Goal: Task Accomplishment & Management: Use online tool/utility

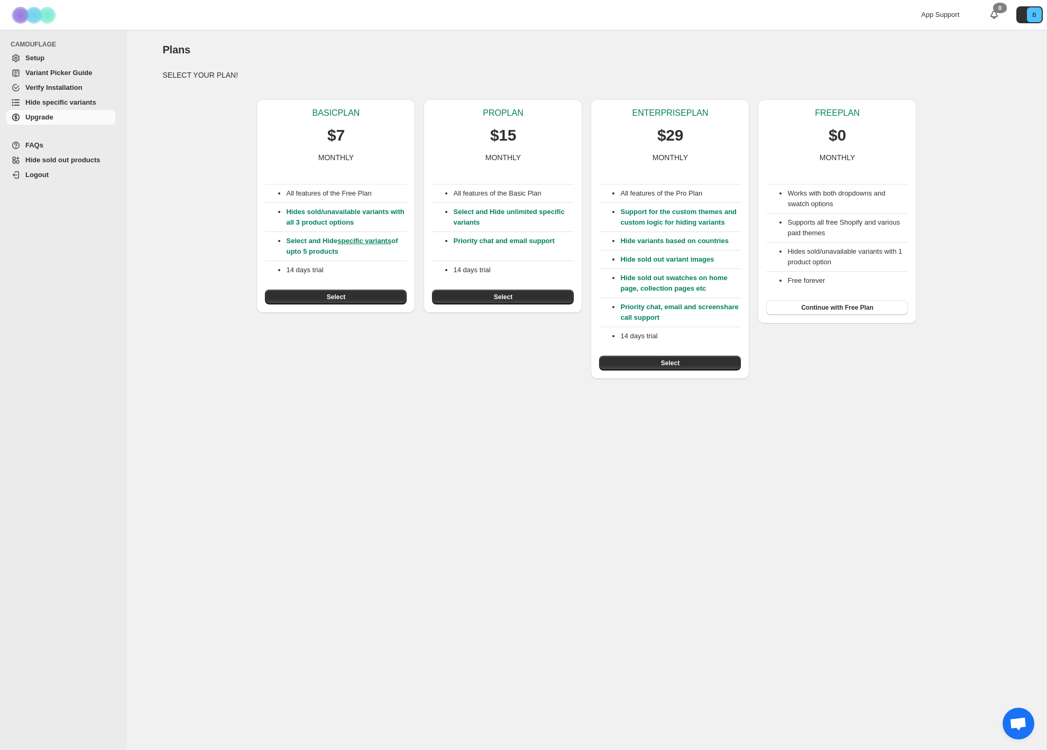
click at [824, 247] on li "Hides sold/unavailable variants with 1 product option" at bounding box center [847, 256] width 121 height 21
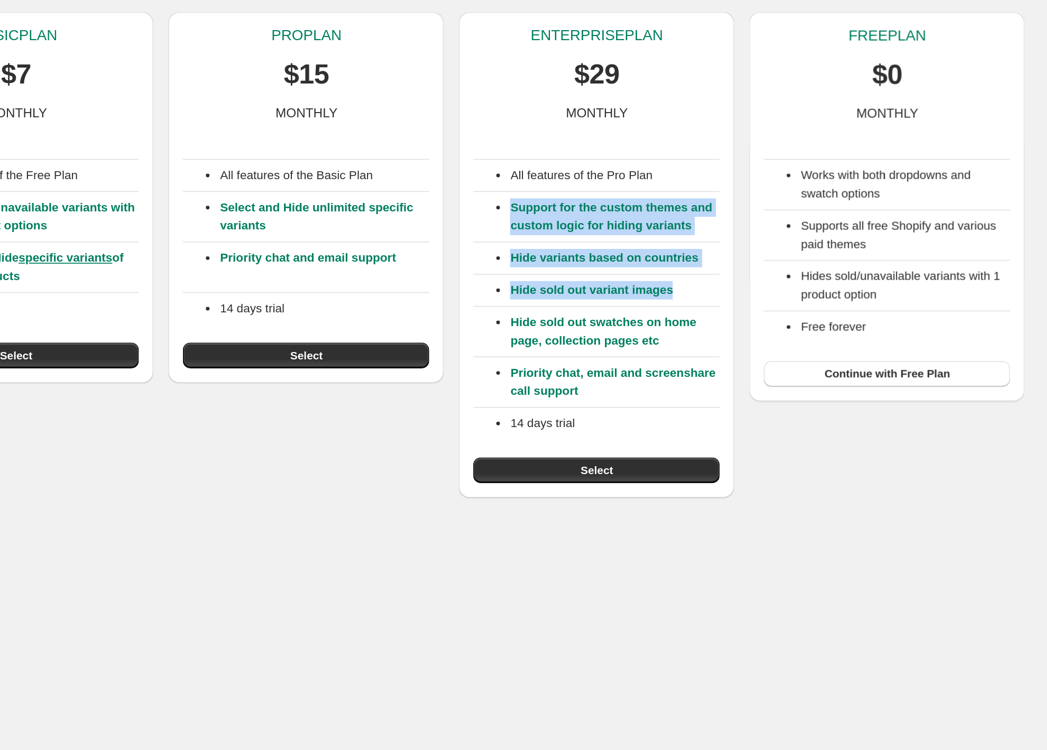
drag, startPoint x: 724, startPoint y: 269, endPoint x: 625, endPoint y: 199, distance: 121.5
click at [625, 199] on div "All features of the Pro Plan Support for the custom themes and custom logic for…" at bounding box center [670, 267] width 142 height 208
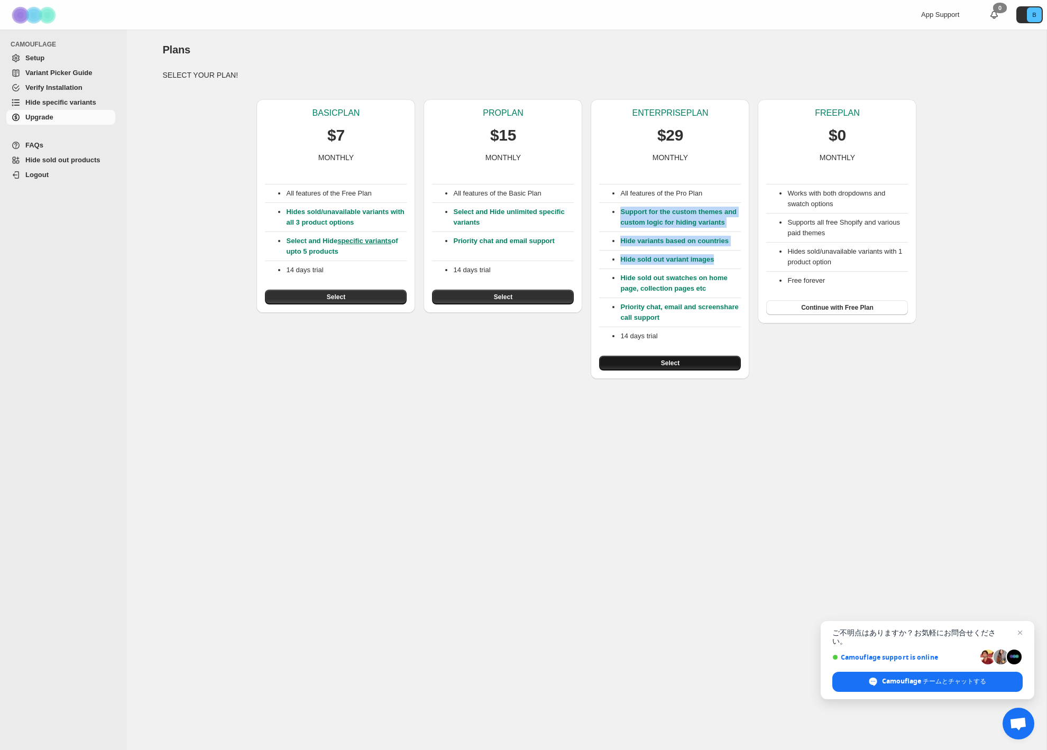
click at [639, 371] on button "Select" at bounding box center [670, 363] width 142 height 15
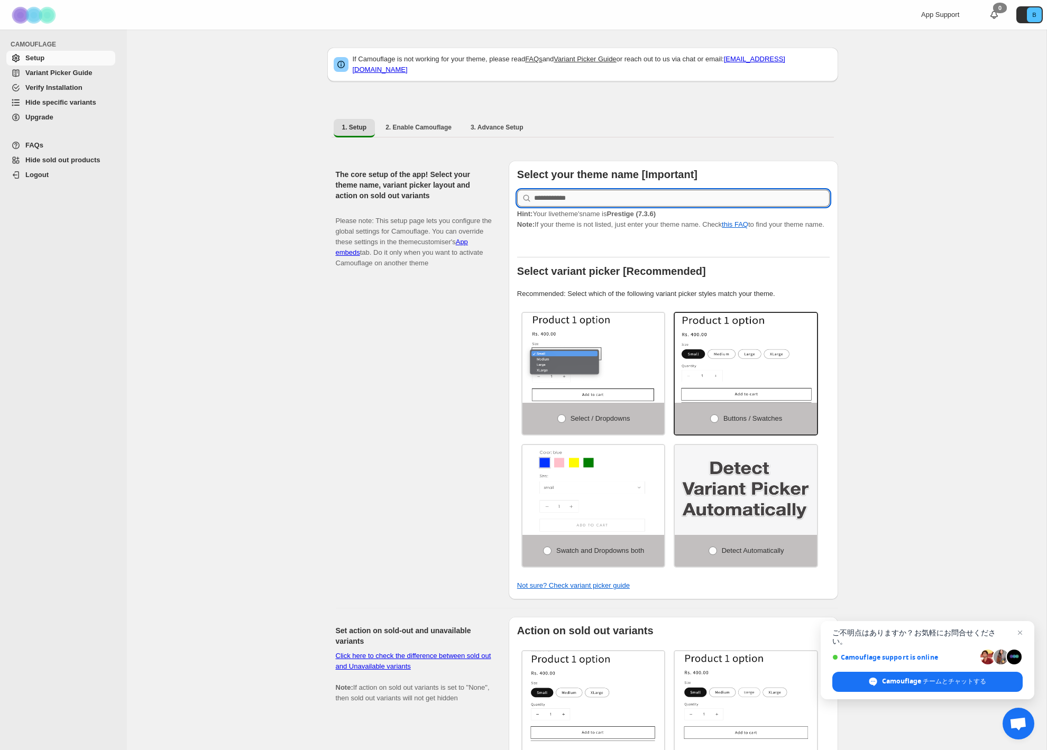
click at [633, 190] on input "text" at bounding box center [682, 198] width 296 height 17
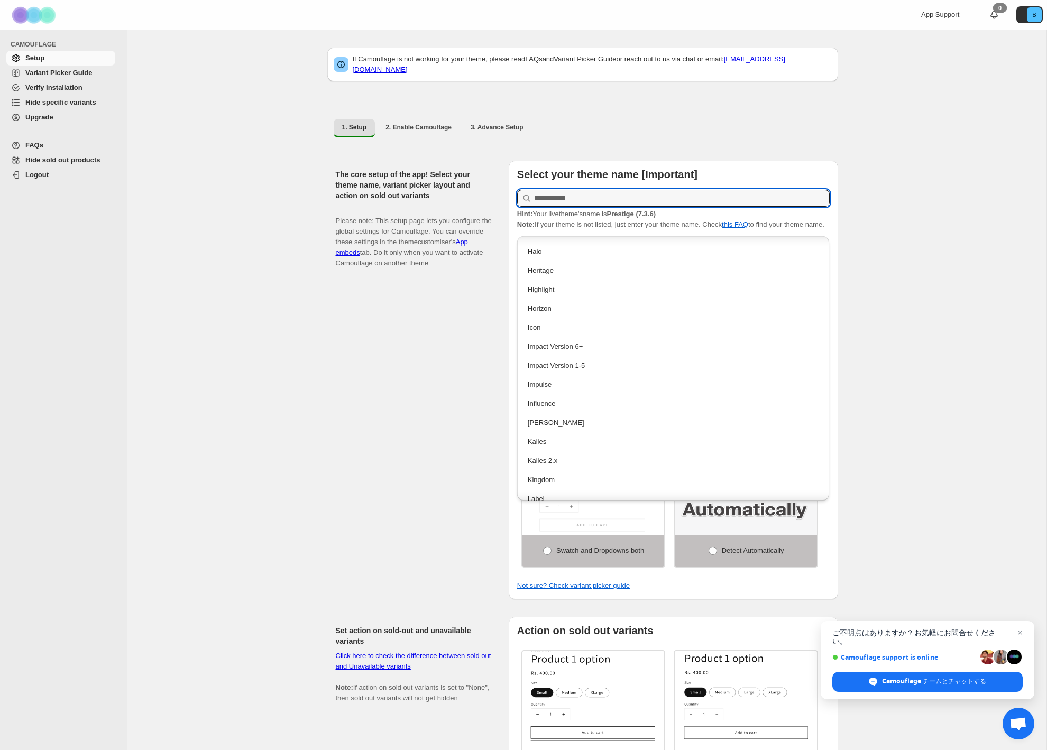
scroll to position [1091, 0]
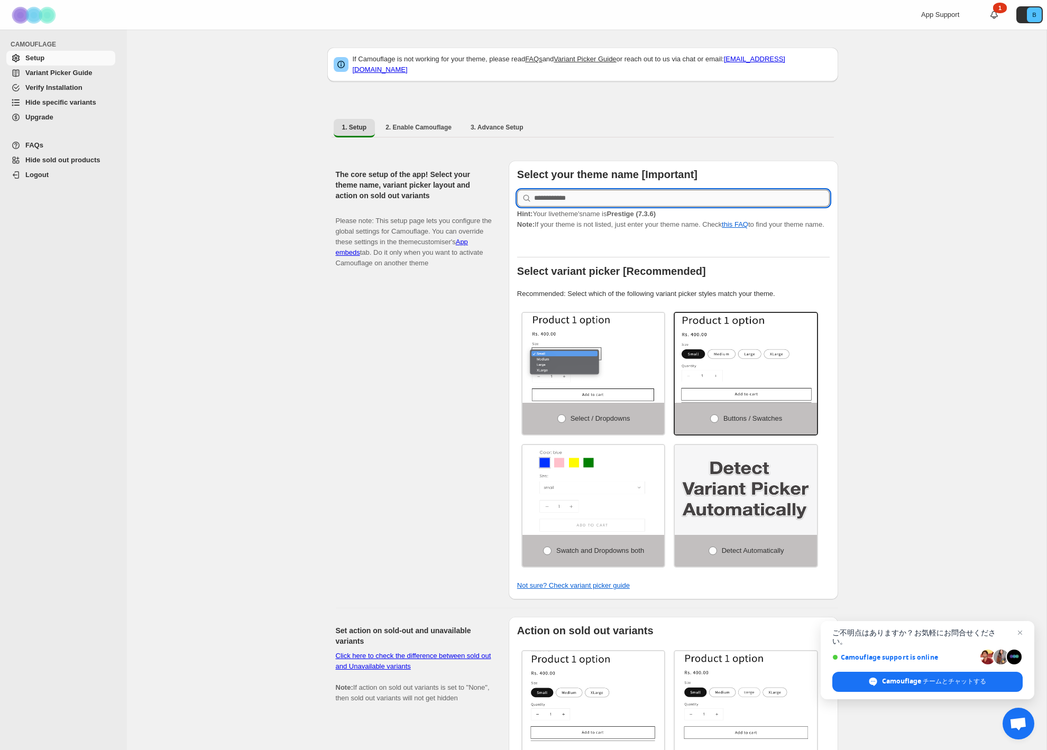
click at [561, 194] on input "text" at bounding box center [682, 198] width 296 height 17
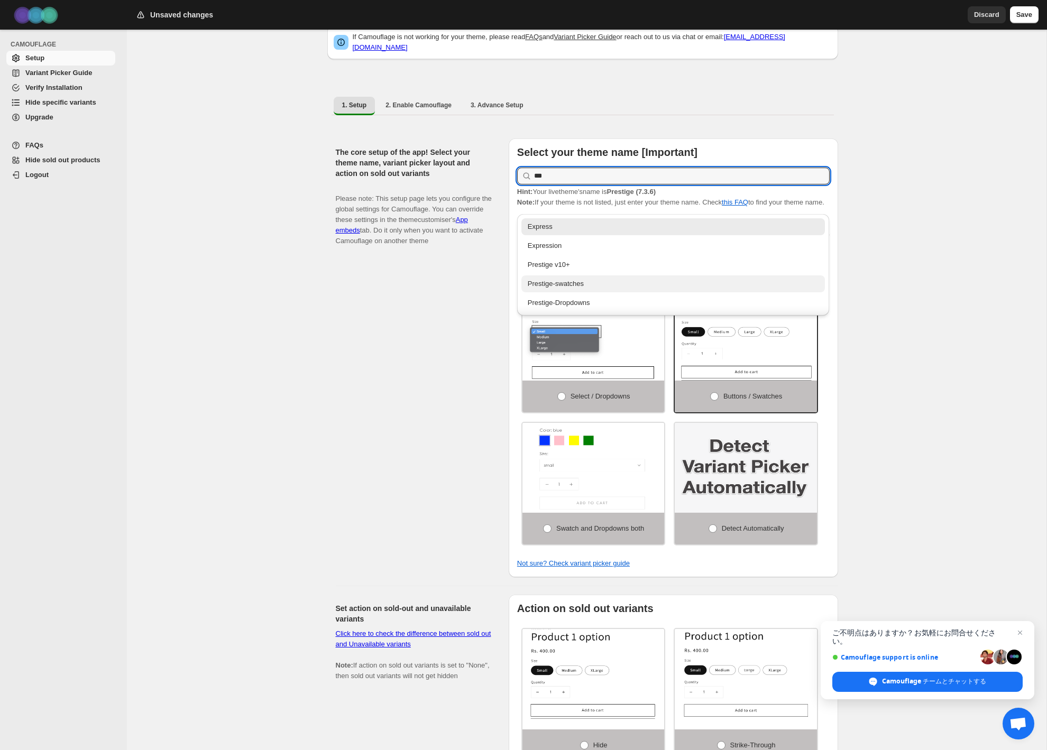
scroll to position [19, 0]
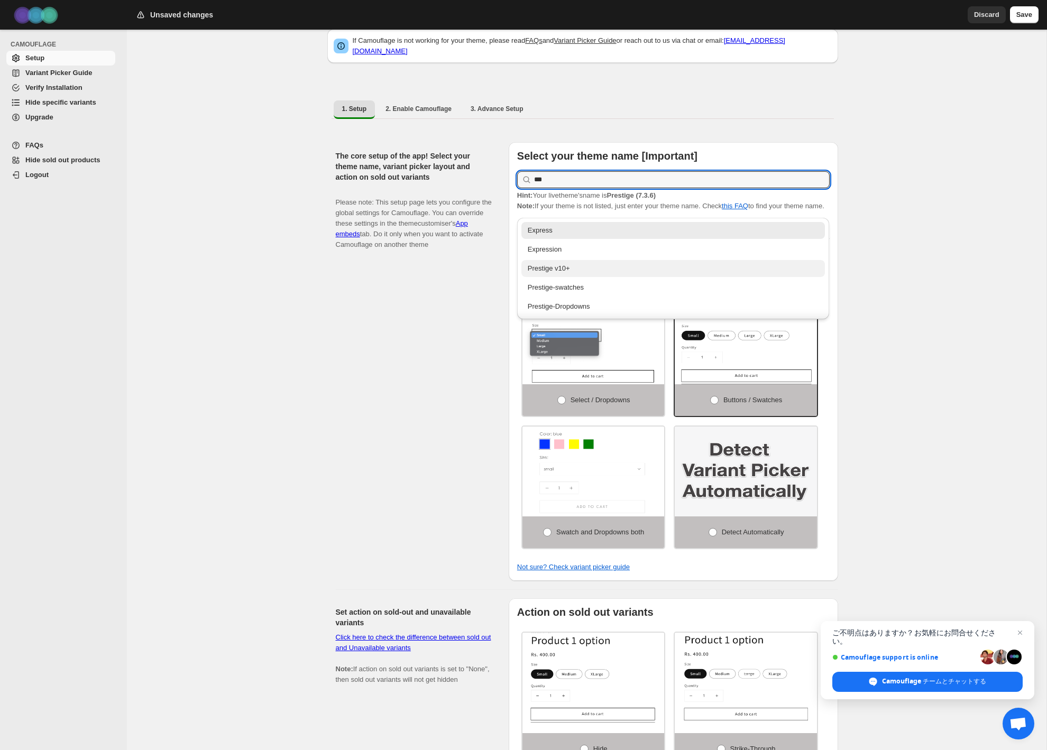
click at [562, 270] on div "Prestige v10+" at bounding box center [673, 268] width 291 height 11
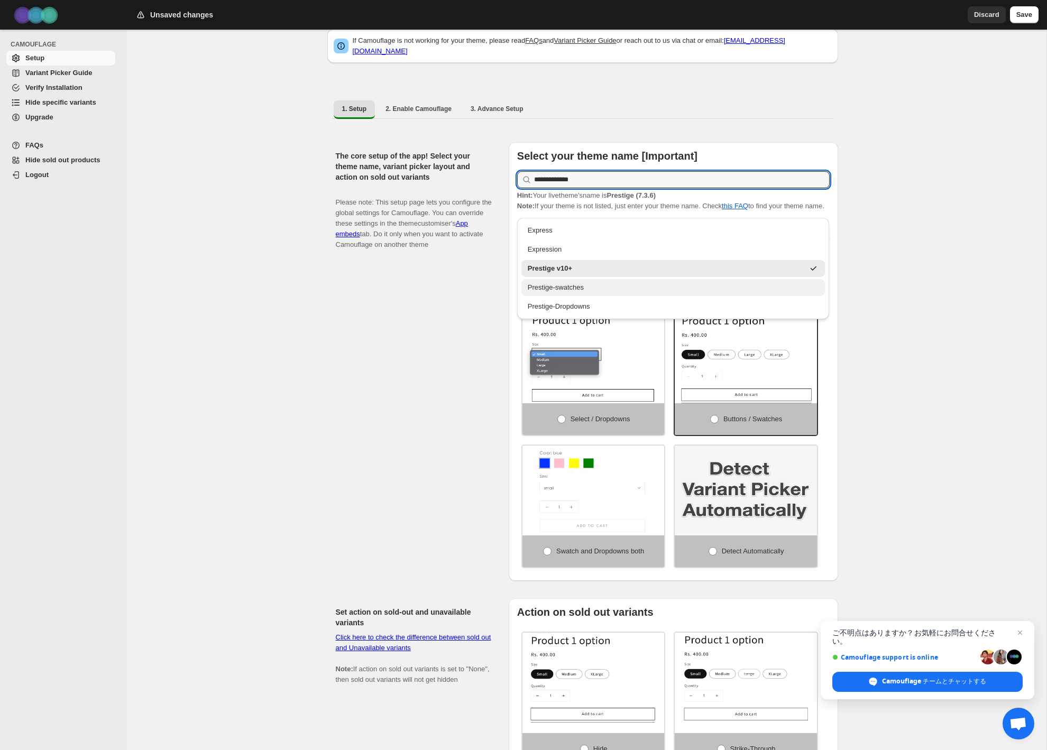
click at [574, 287] on div "Prestige-swatches" at bounding box center [673, 287] width 291 height 11
type input "**********"
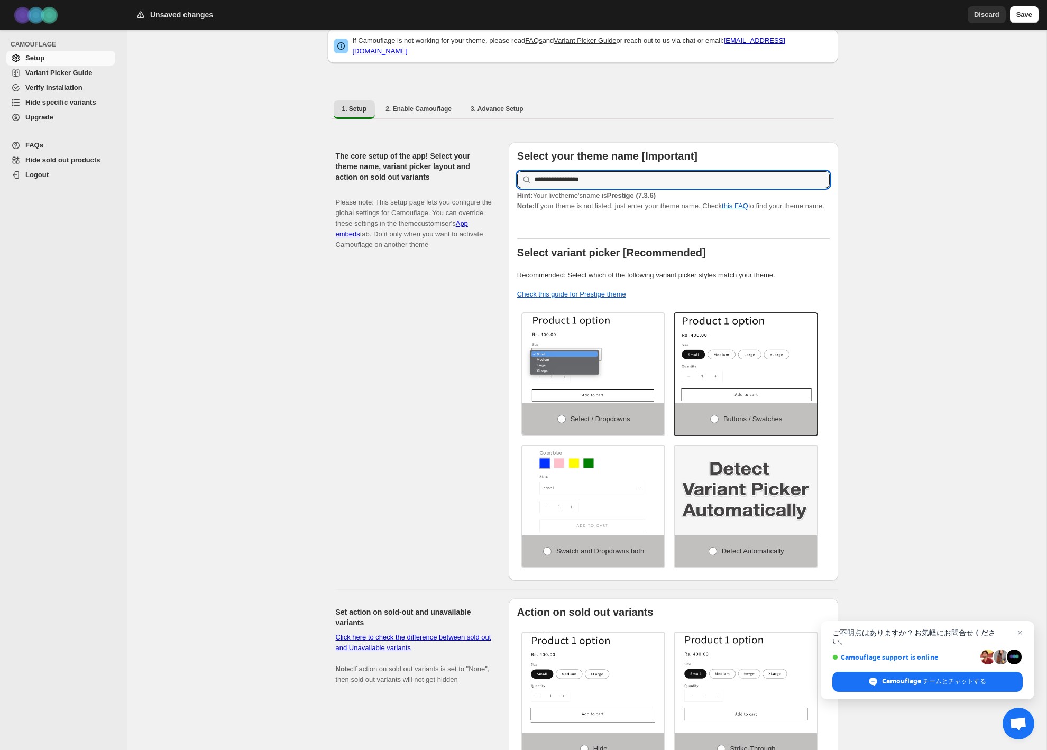
click at [426, 272] on div "The core setup of the app! Select your theme name, variant picker layout and ac…" at bounding box center [418, 361] width 164 height 439
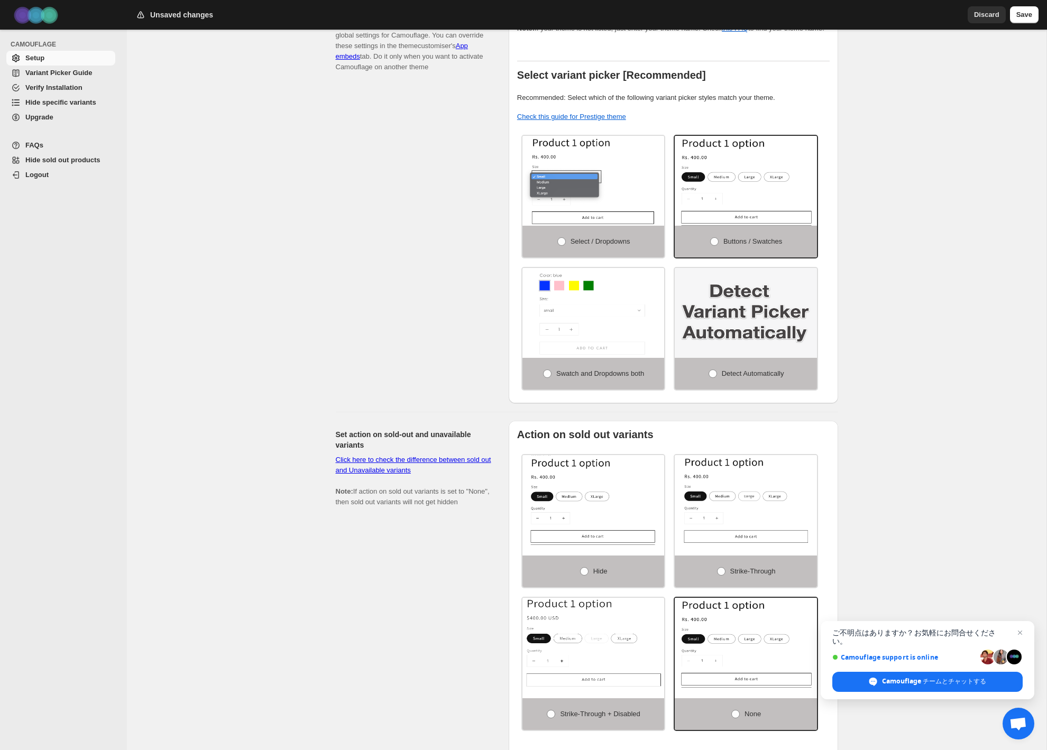
scroll to position [195, 0]
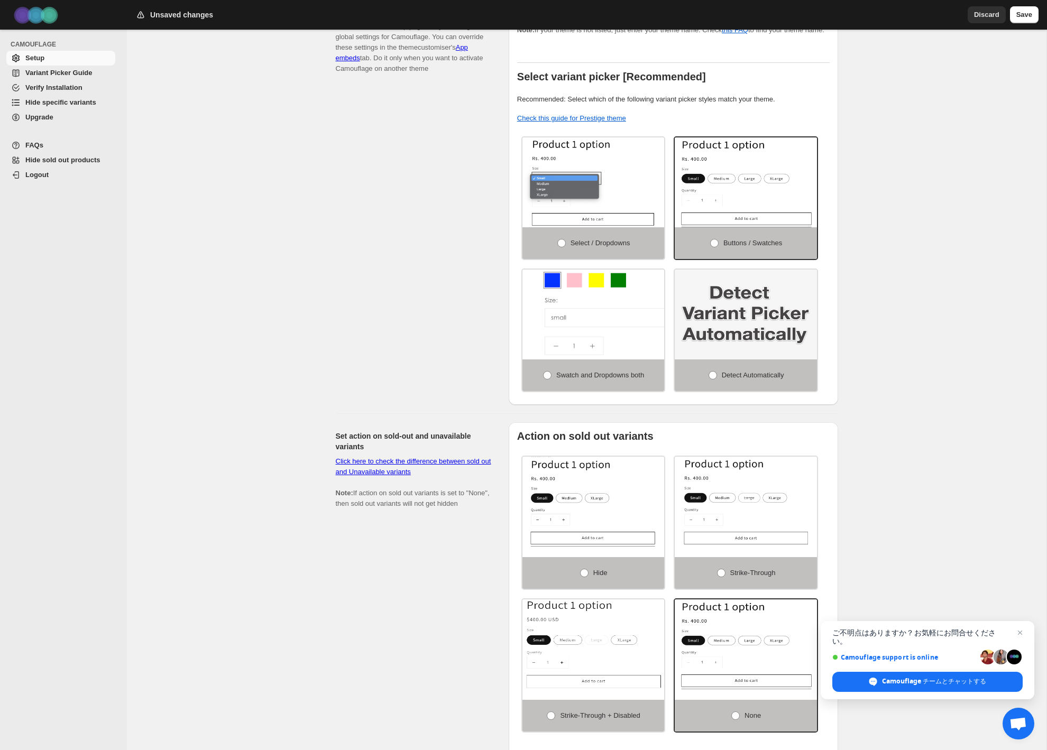
click at [572, 310] on img at bounding box center [625, 321] width 213 height 135
click at [545, 380] on span at bounding box center [547, 375] width 8 height 8
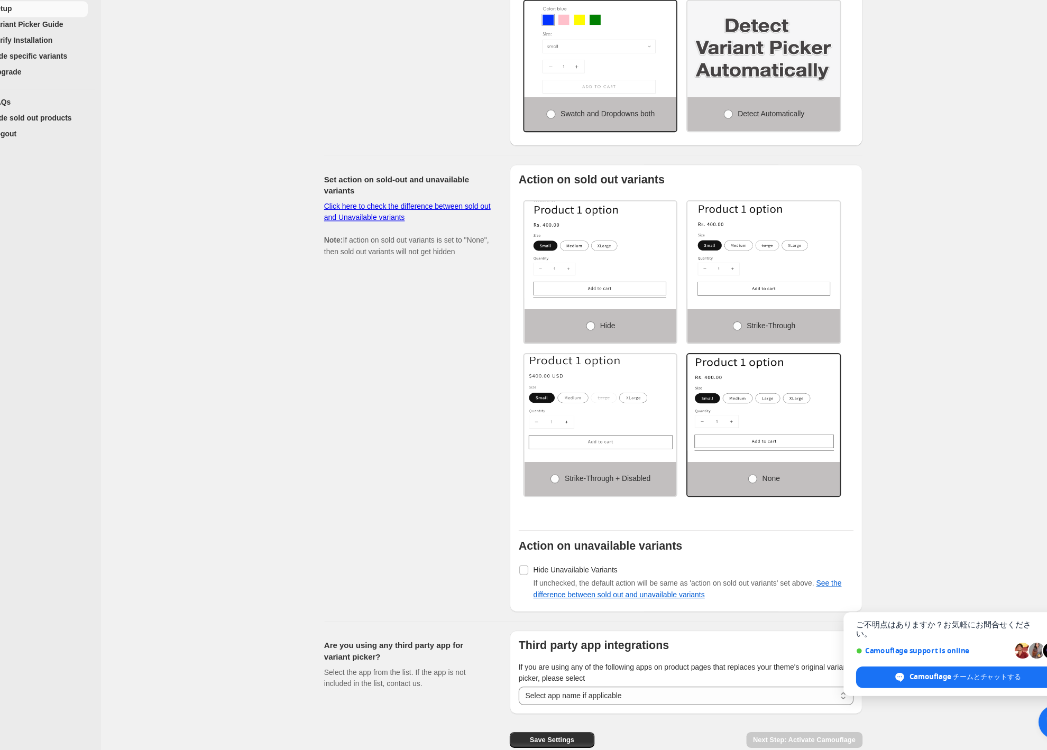
scroll to position [468, 0]
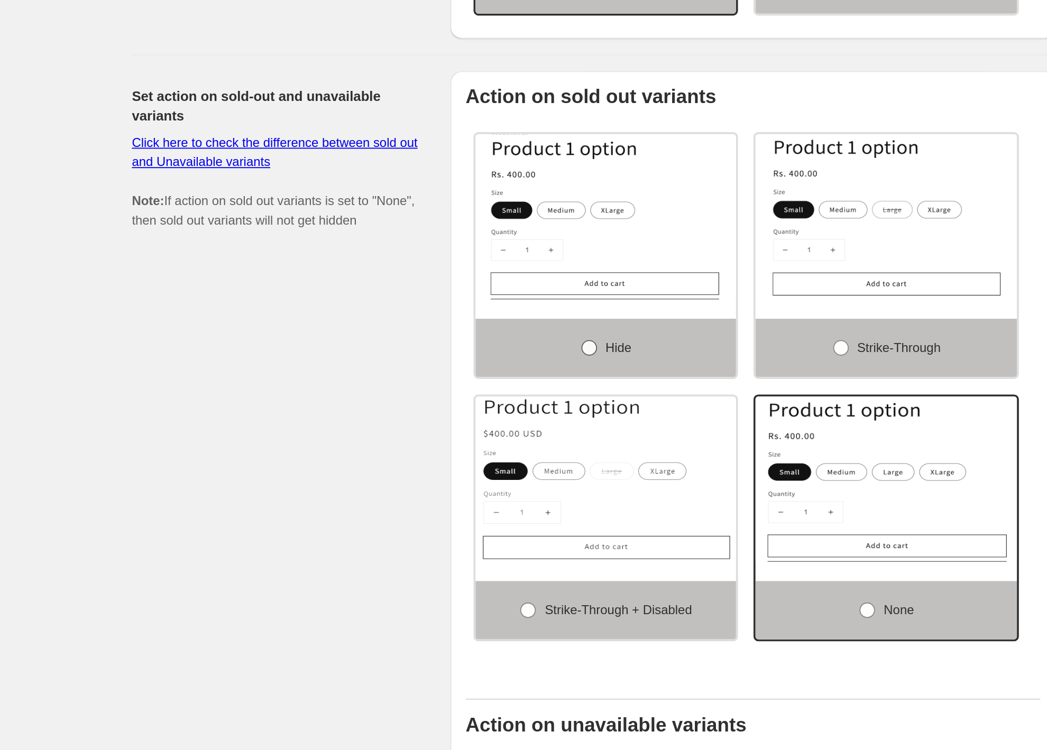
click at [583, 310] on label "Hide" at bounding box center [593, 302] width 142 height 32
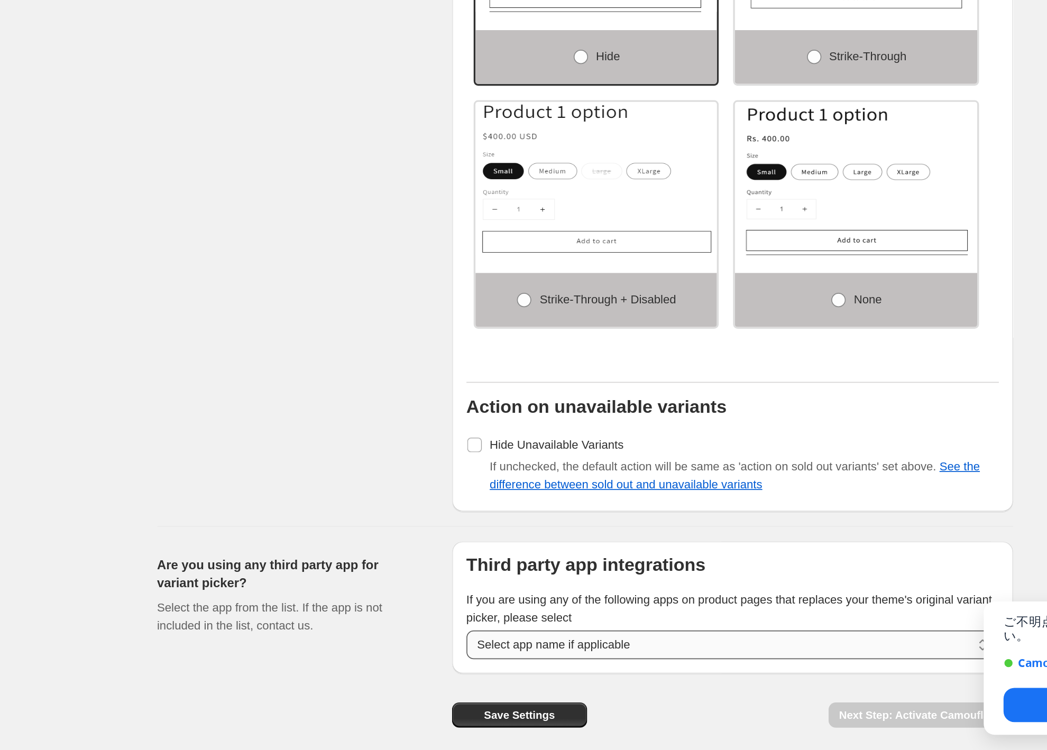
click at [588, 649] on select "**********" at bounding box center [673, 646] width 312 height 17
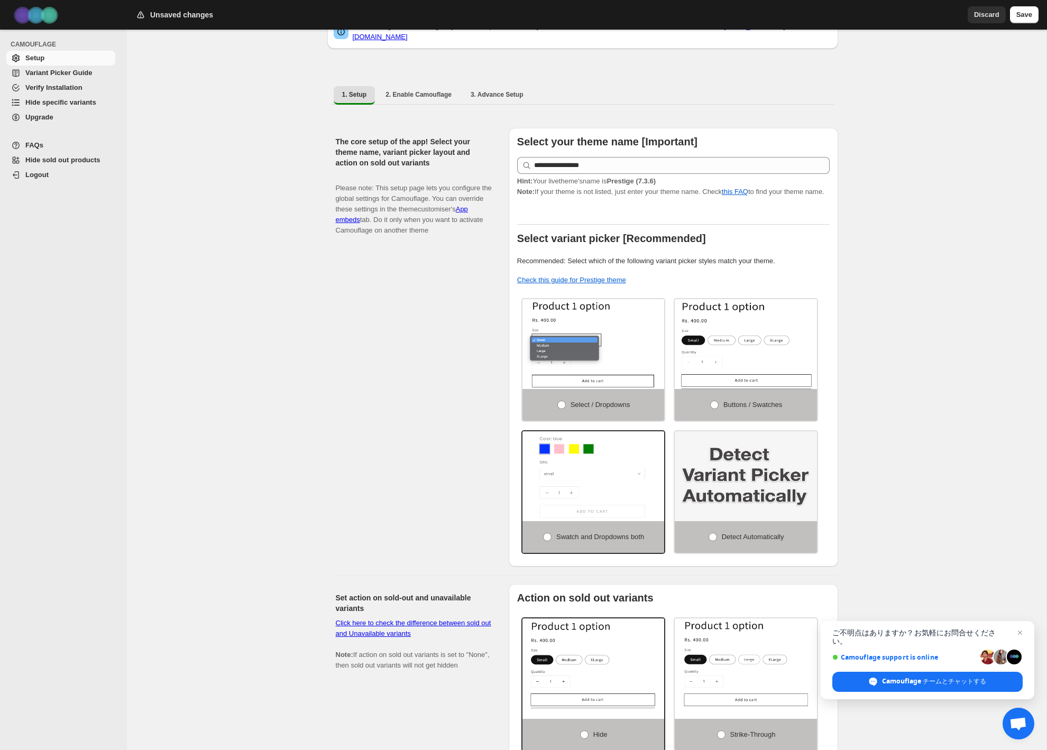
scroll to position [0, 0]
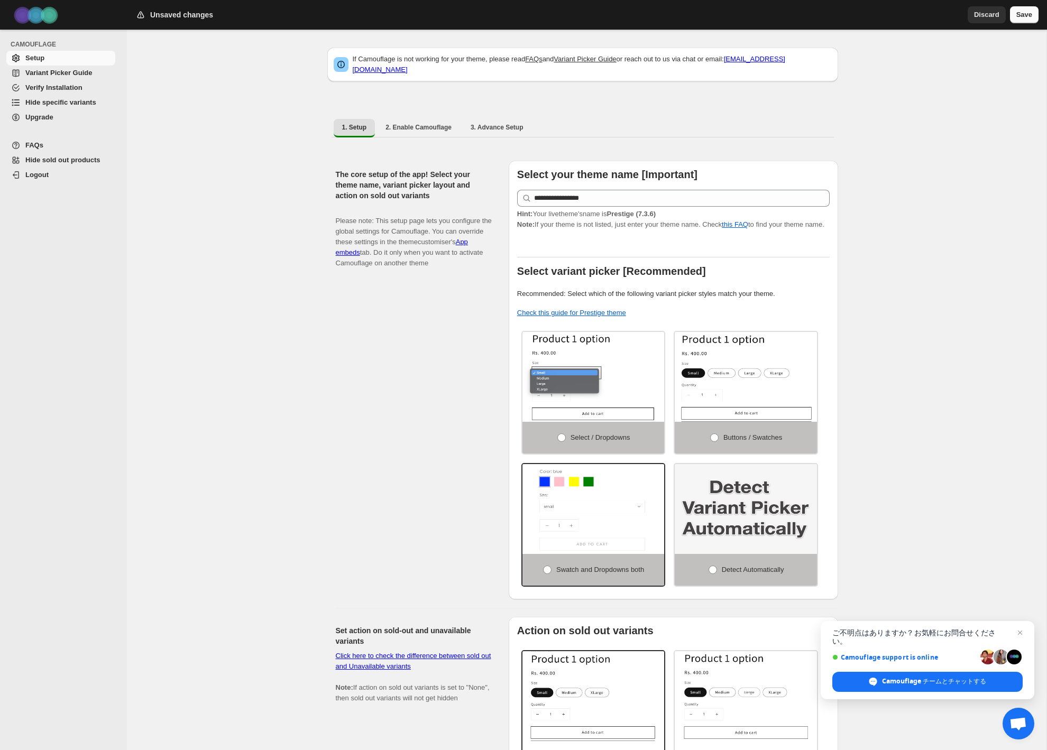
click at [1019, 15] on span "Save" at bounding box center [1024, 15] width 16 height 11
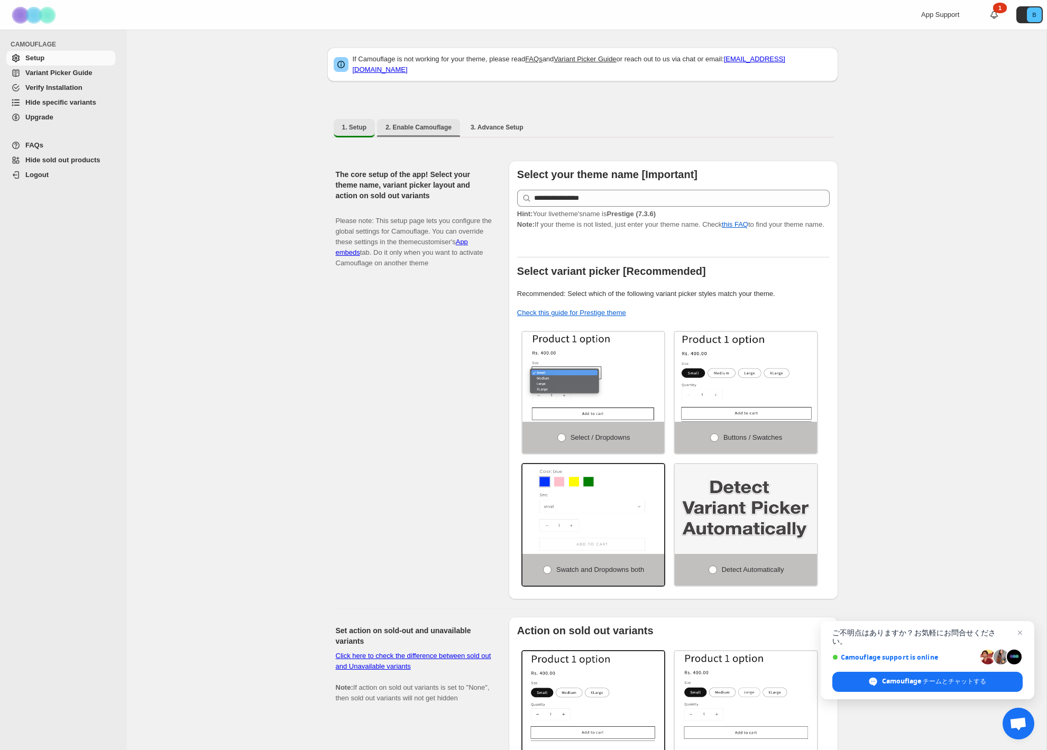
click at [421, 123] on span "2. Enable Camouflage" at bounding box center [418, 127] width 66 height 8
select select "**********"
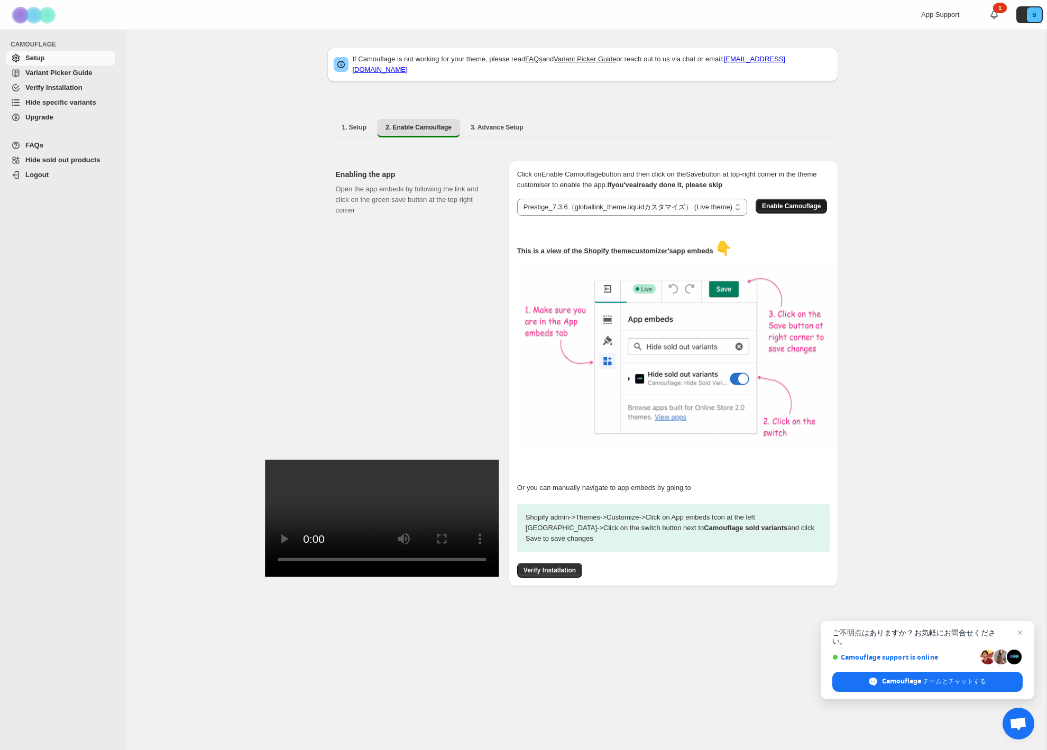
click at [756, 214] on button "Enable Camouflage" at bounding box center [791, 206] width 71 height 15
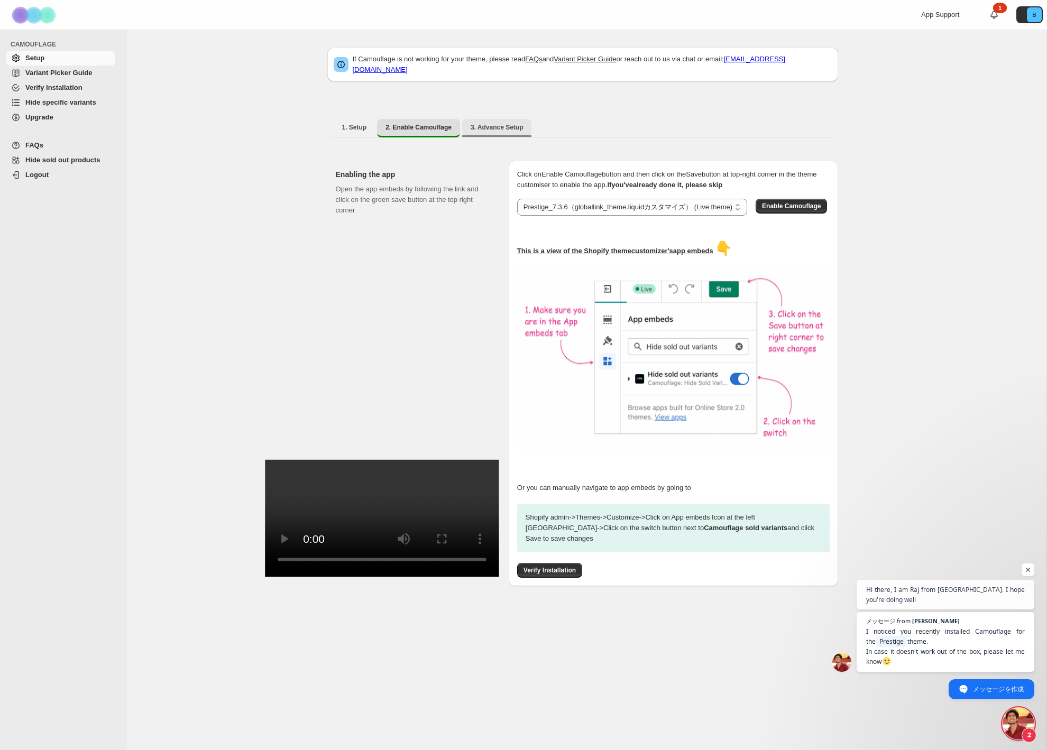
click at [491, 123] on span "3. Advance Setup" at bounding box center [497, 127] width 53 height 8
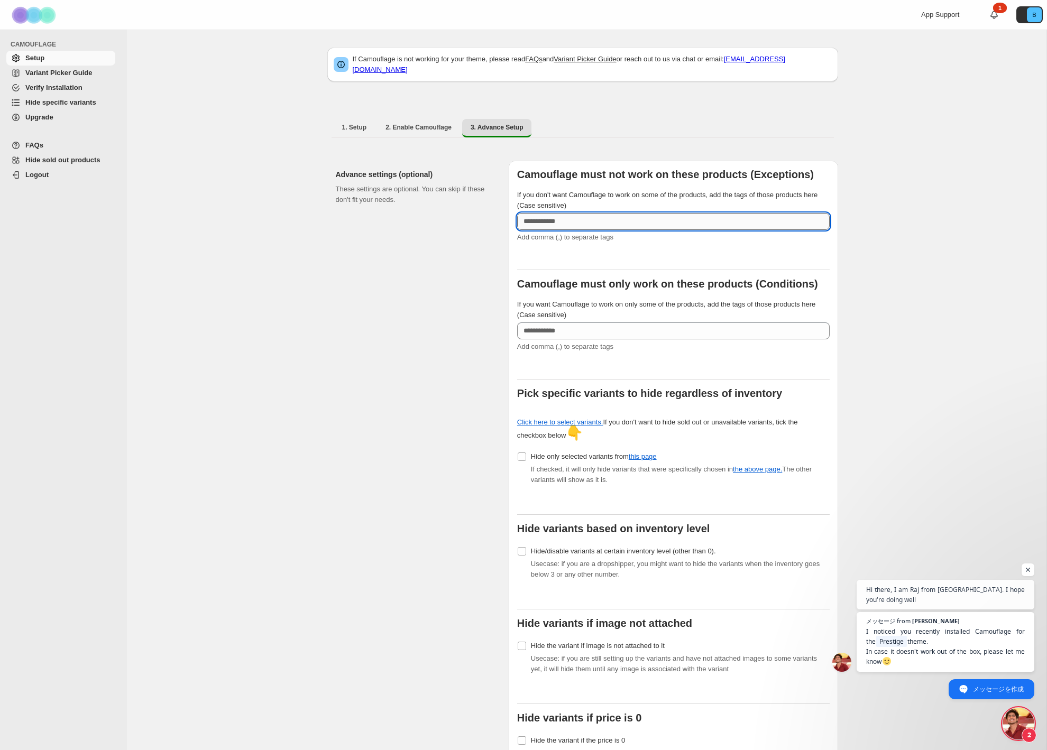
click at [536, 216] on input "If you don't want Camouflage to work on some of the products, add the tags of t…" at bounding box center [673, 221] width 312 height 17
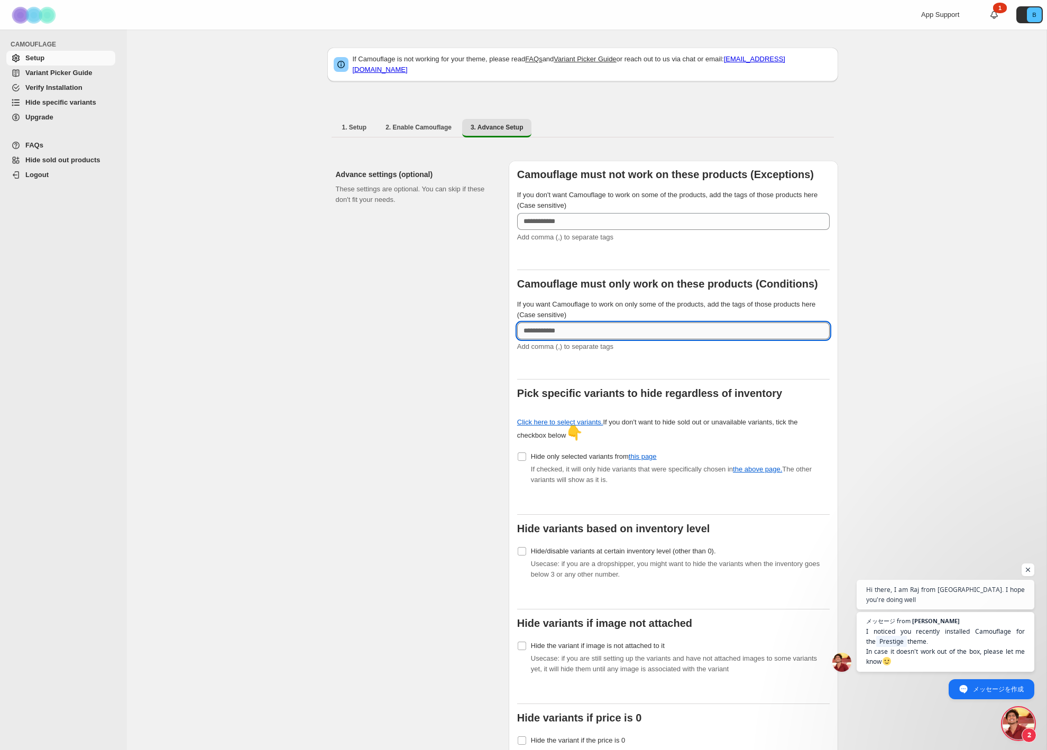
click at [522, 323] on input "If you want Camouflage to work on only some of the products, add the tags of th…" at bounding box center [673, 331] width 312 height 17
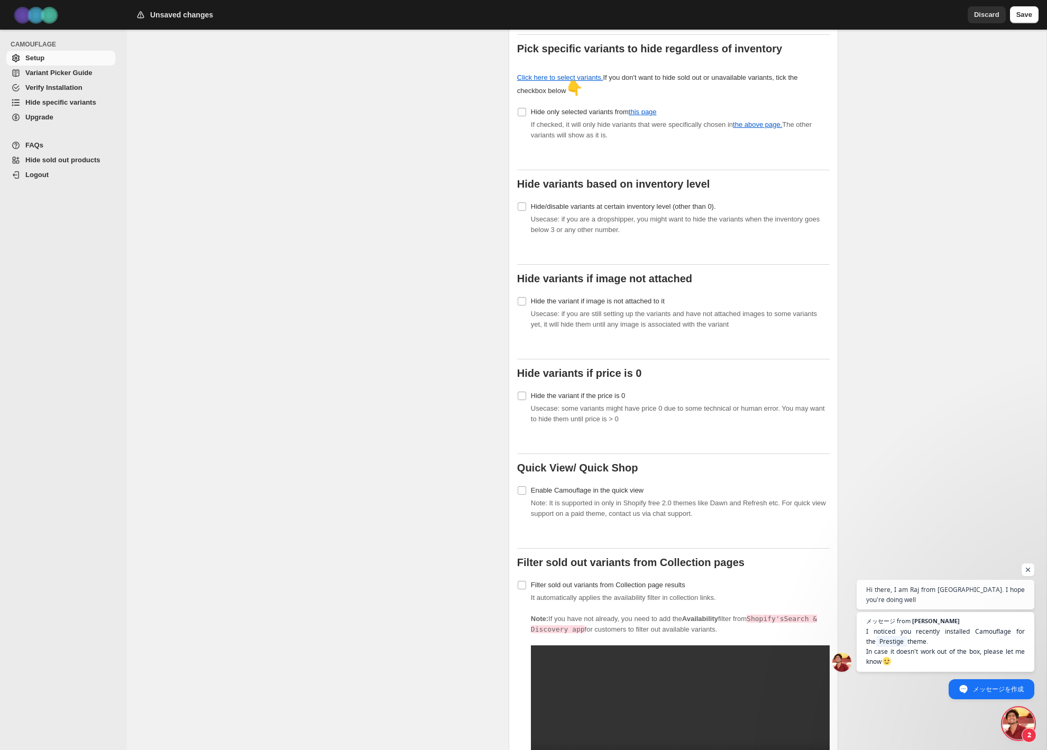
scroll to position [338, 0]
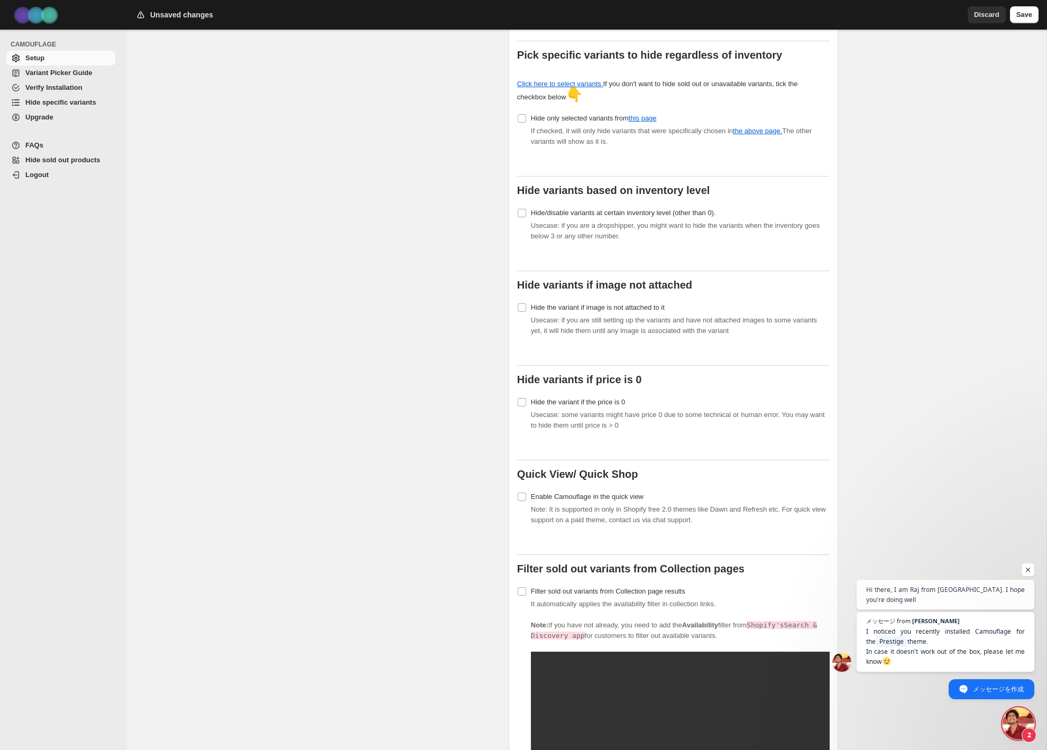
click at [79, 97] on span "Hide specific variants" at bounding box center [69, 102] width 88 height 11
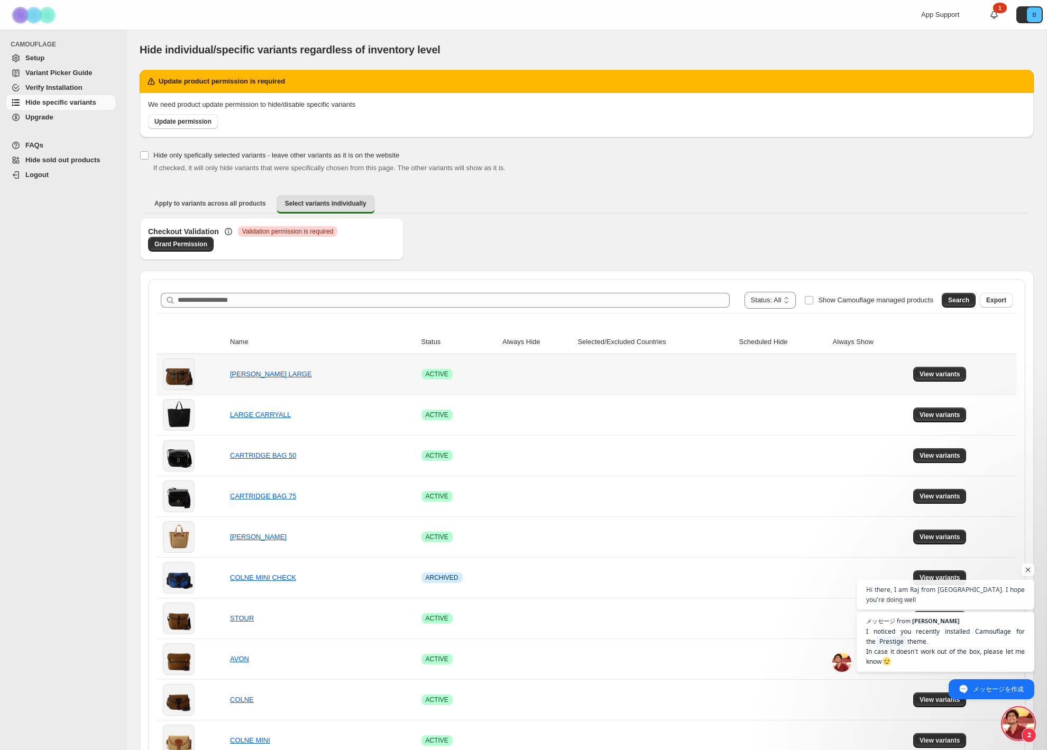
click at [946, 362] on td "View variants" at bounding box center [963, 374] width 107 height 40
click at [938, 375] on span "View variants" at bounding box center [939, 374] width 41 height 8
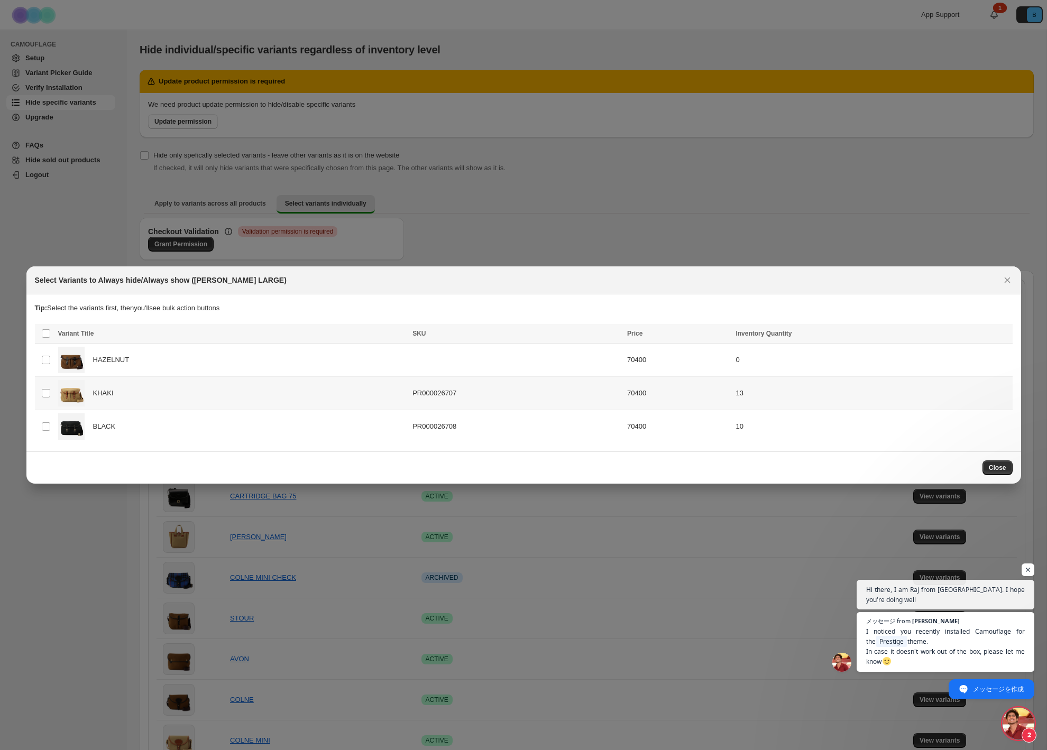
click at [170, 398] on div "KHAKI" at bounding box center [232, 393] width 348 height 26
click at [959, 333] on span "Success ENT Hide from countries" at bounding box center [948, 334] width 81 height 11
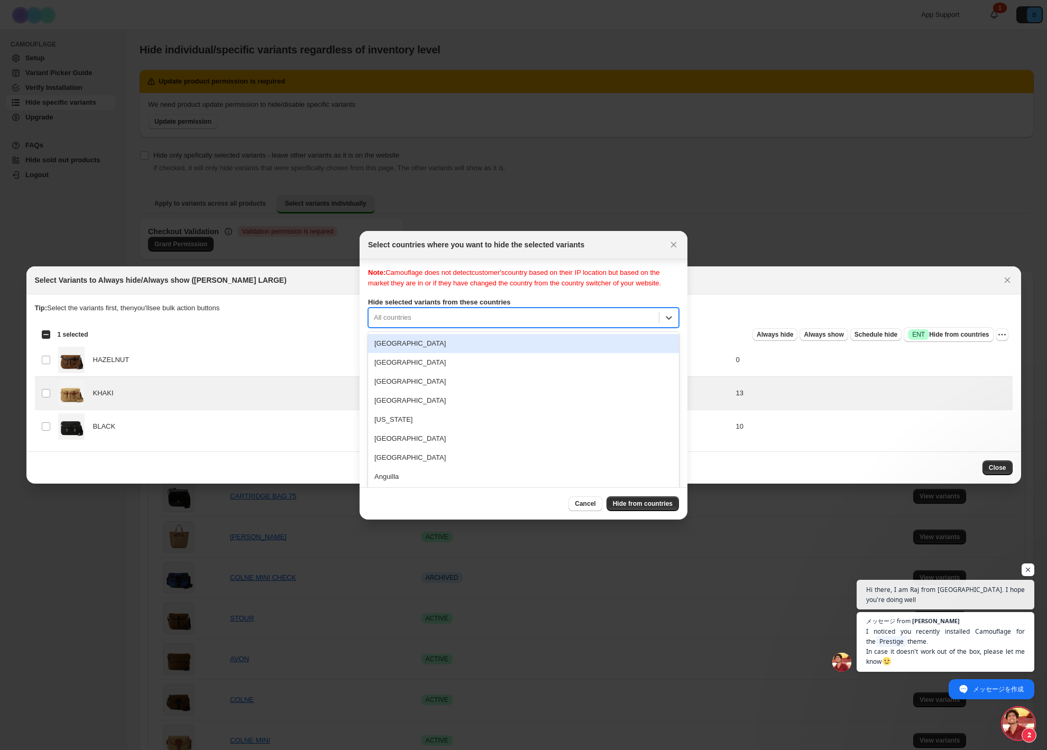
scroll to position [14, 0]
click at [567, 325] on div "Afghanistan, 1 of 250. 250 results available. Use Up and Down to choose options…" at bounding box center [523, 315] width 311 height 20
type input "*****"
click at [481, 351] on div "Japan" at bounding box center [523, 343] width 311 height 19
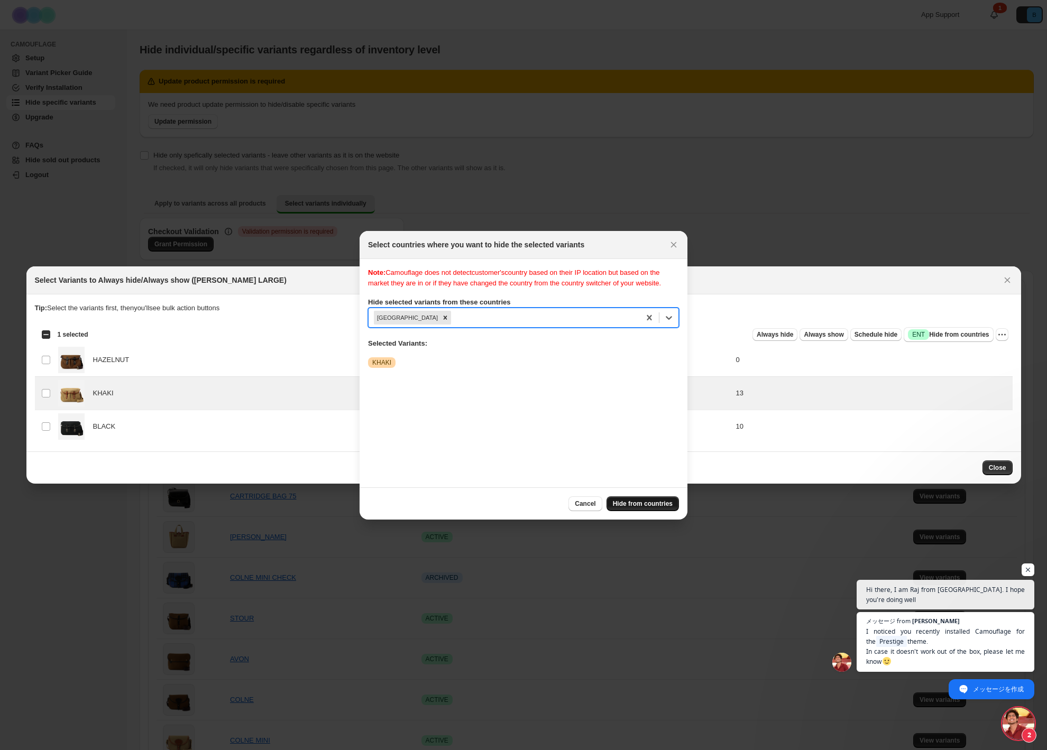
click at [635, 501] on span "Hide from countries" at bounding box center [643, 504] width 60 height 8
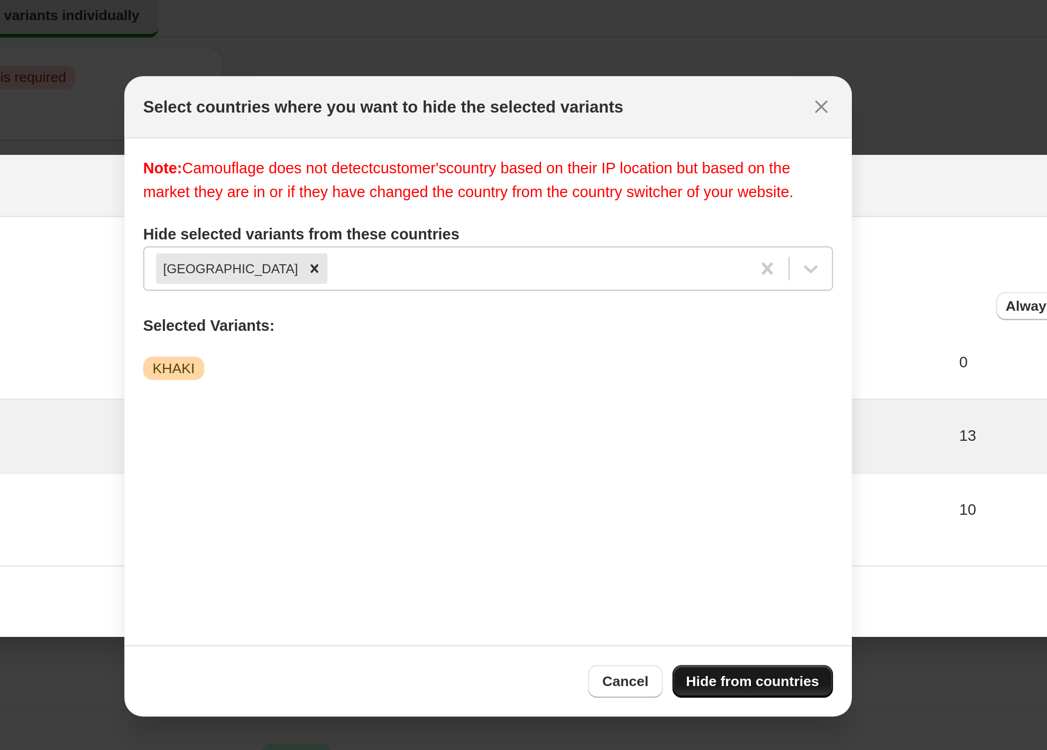
click at [622, 502] on span "Hide from countries" at bounding box center [643, 504] width 60 height 8
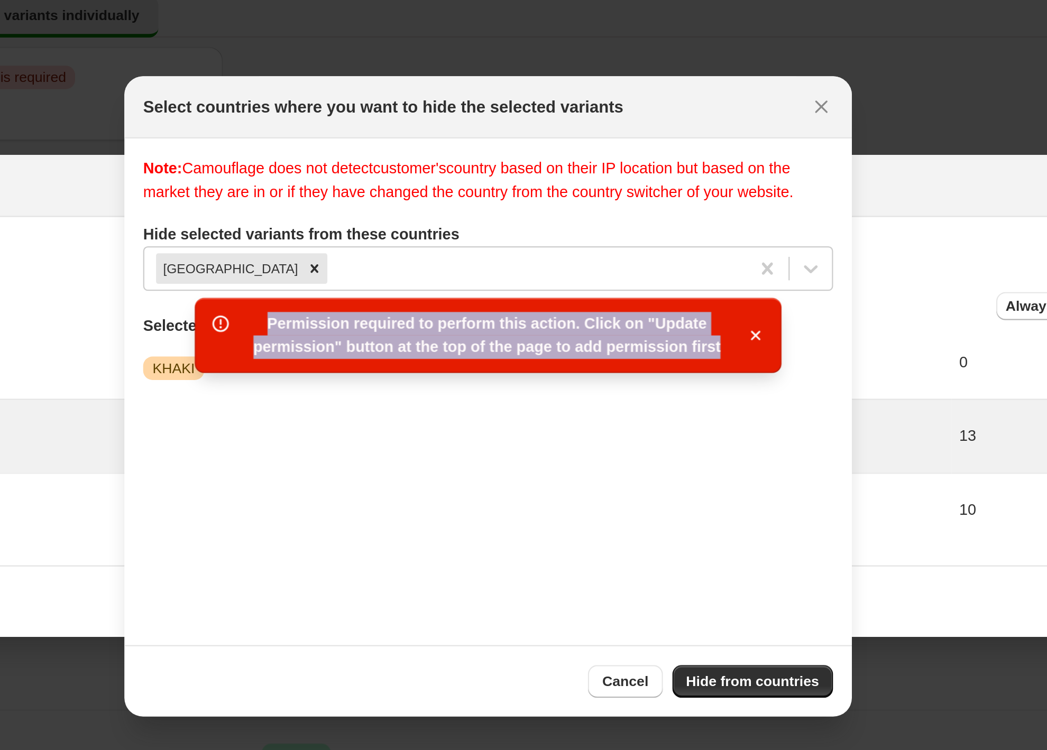
drag, startPoint x: 633, startPoint y: 356, endPoint x: 424, endPoint y: 346, distance: 209.1
click at [424, 346] on span "Permission required to perform this action. Click on "Update permission" button…" at bounding box center [522, 347] width 223 height 21
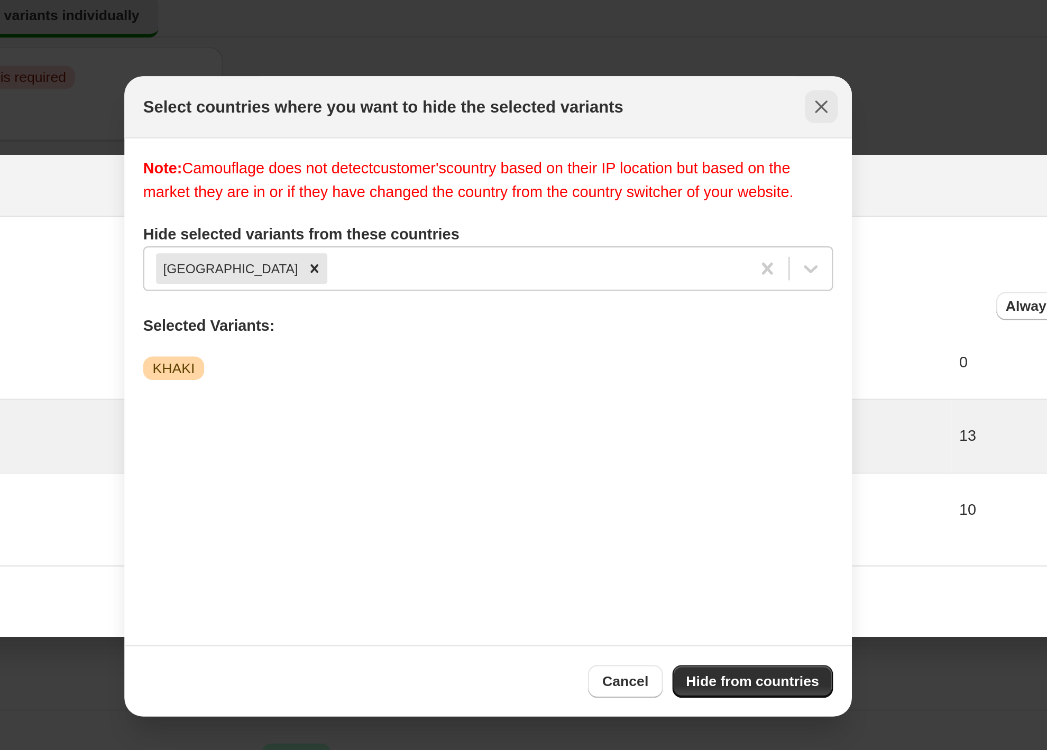
click at [674, 244] on icon "Close" at bounding box center [674, 245] width 6 height 6
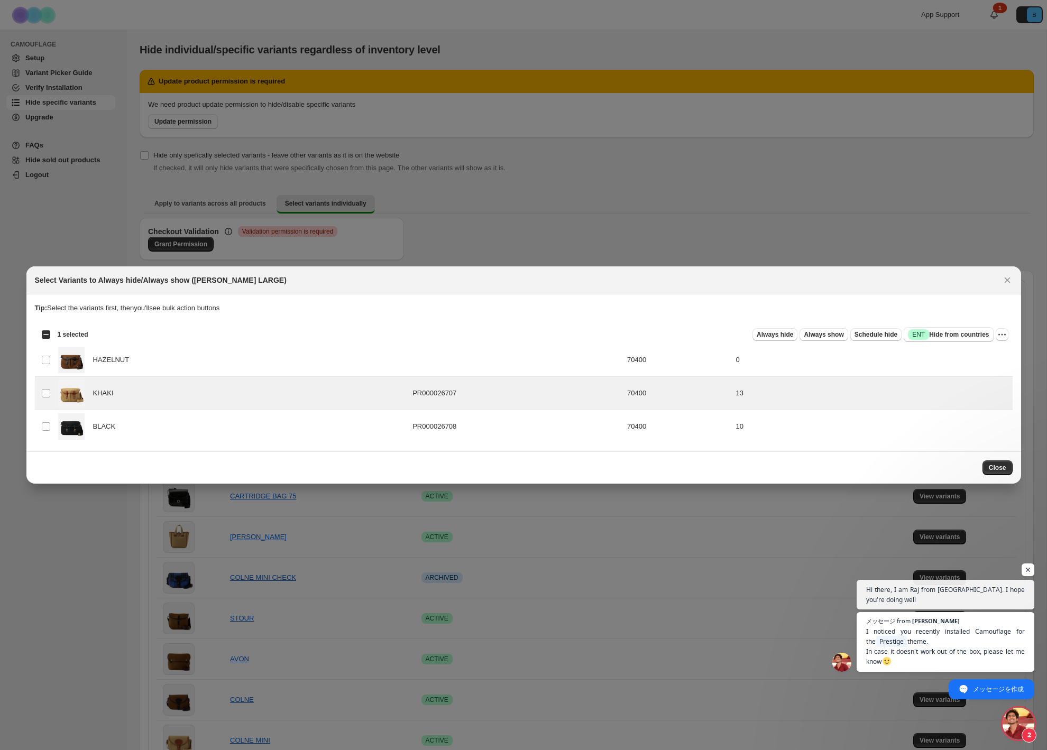
click at [1007, 288] on div "Select Variants to Always hide/Always show (ARIEL TROUT LARGE)" at bounding box center [523, 280] width 995 height 28
click at [1006, 281] on icon "Close" at bounding box center [1007, 280] width 6 height 5
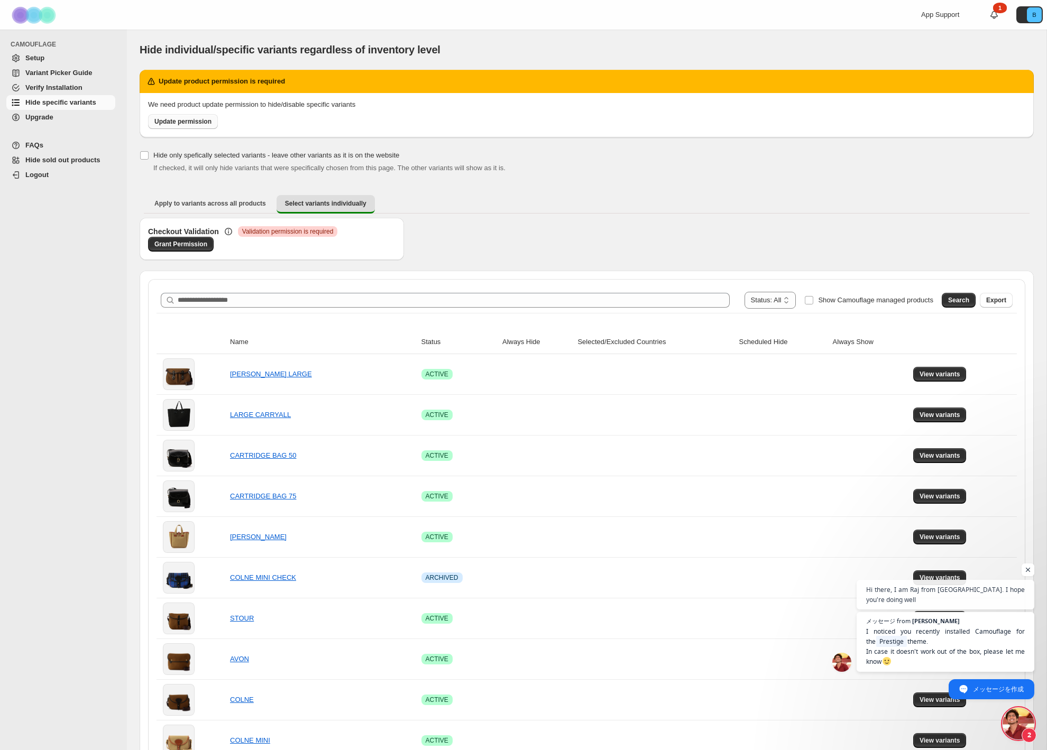
click at [195, 122] on span "Update permission" at bounding box center [182, 121] width 57 height 8
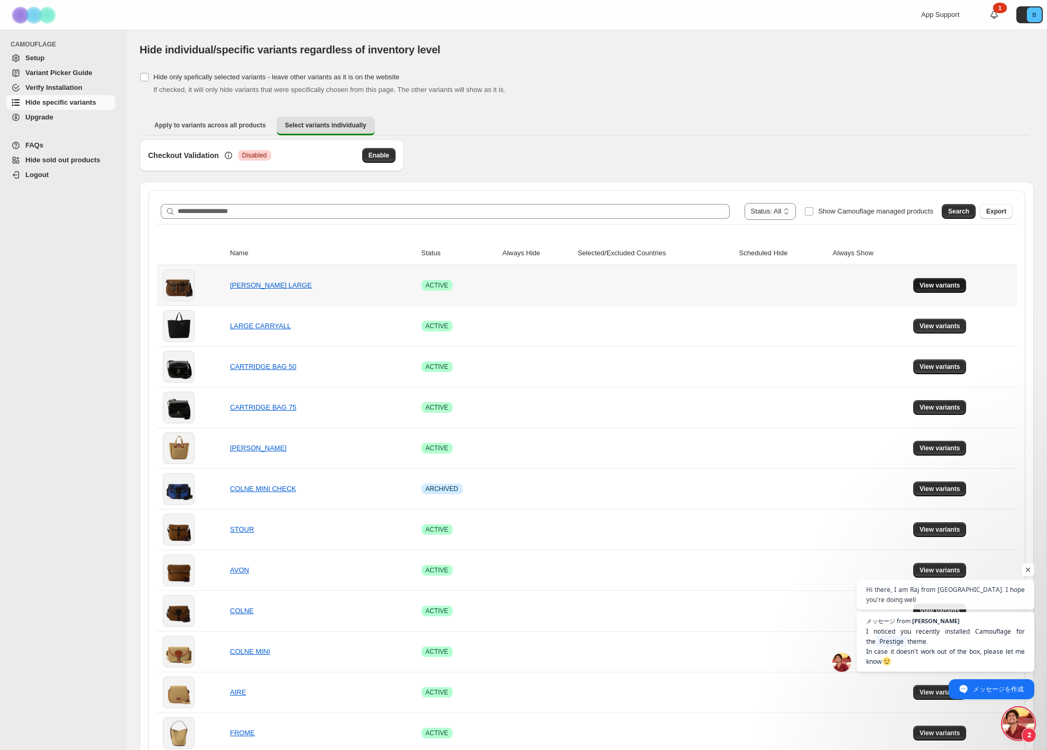
click at [950, 286] on span "View variants" at bounding box center [939, 285] width 41 height 8
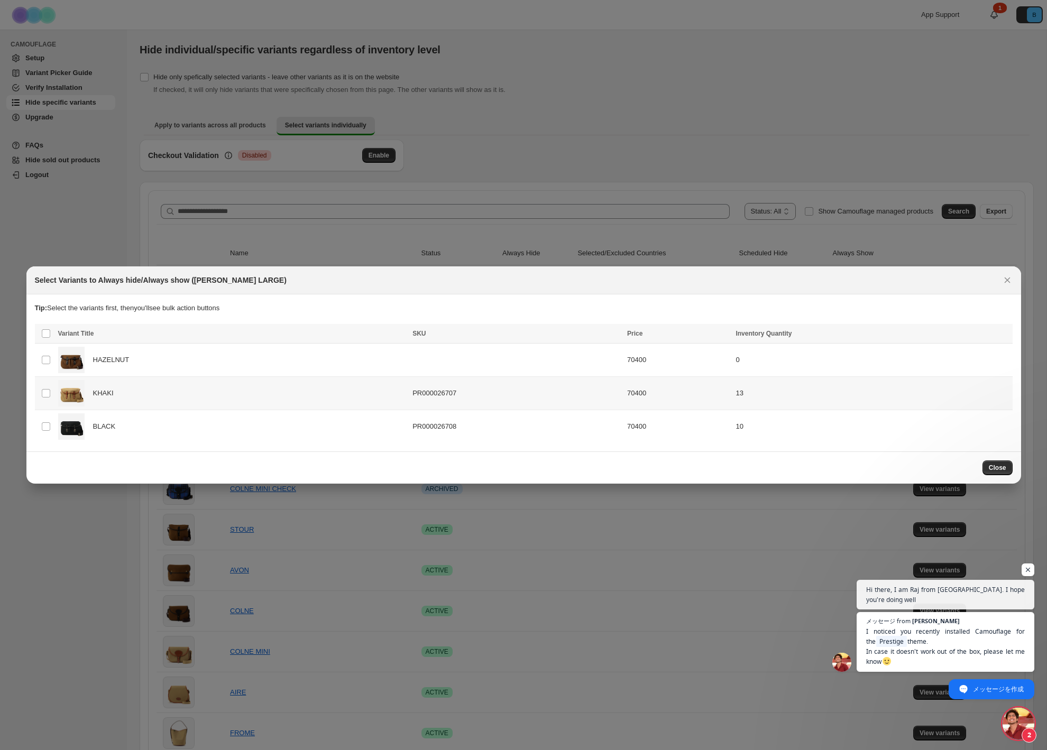
click at [138, 400] on div "KHAKI" at bounding box center [232, 393] width 348 height 26
click at [876, 337] on span "Schedule hide" at bounding box center [875, 334] width 43 height 8
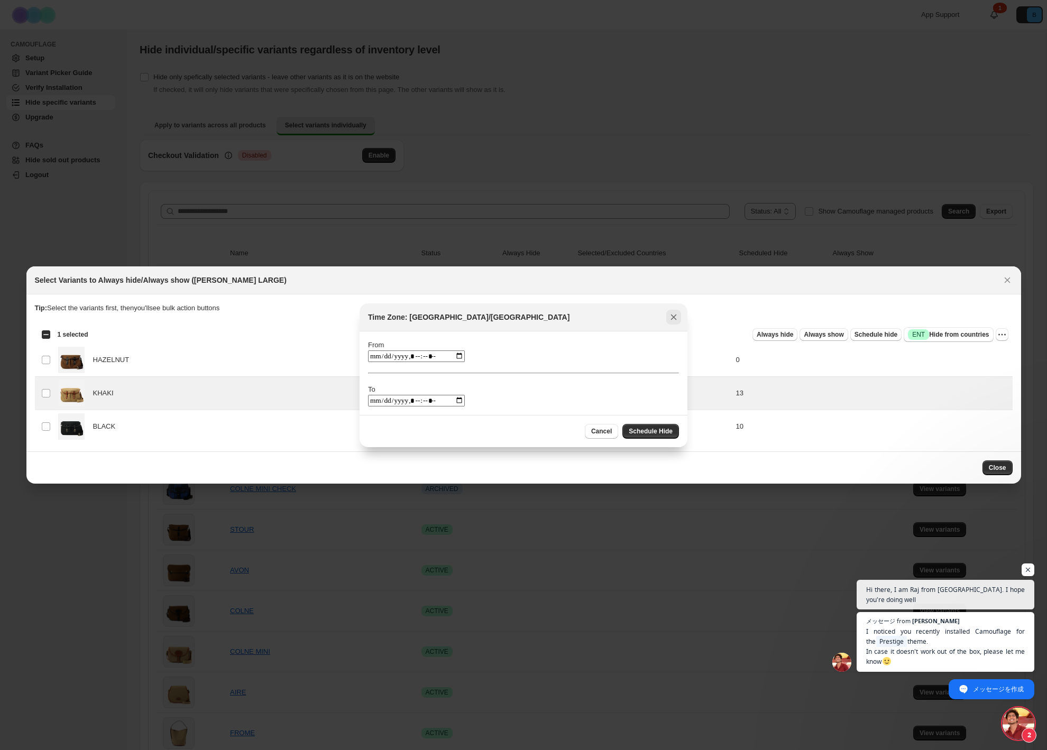
click at [675, 316] on icon "Close" at bounding box center [674, 316] width 6 height 5
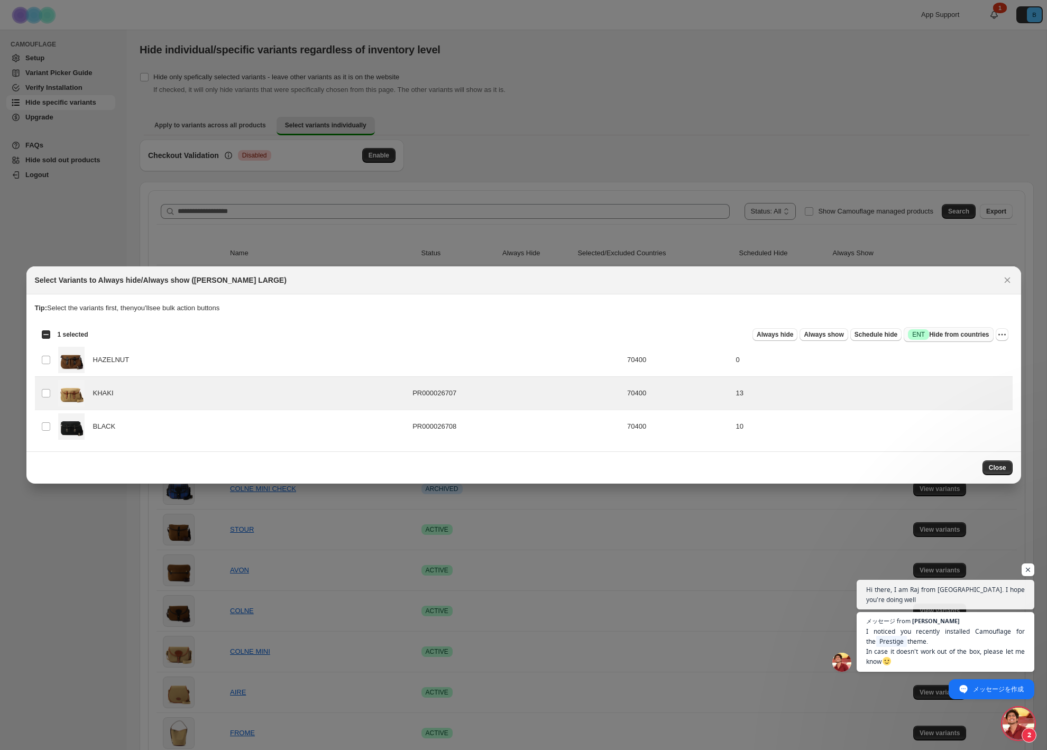
click at [943, 331] on span "Success ENT Hide from countries" at bounding box center [948, 334] width 81 height 11
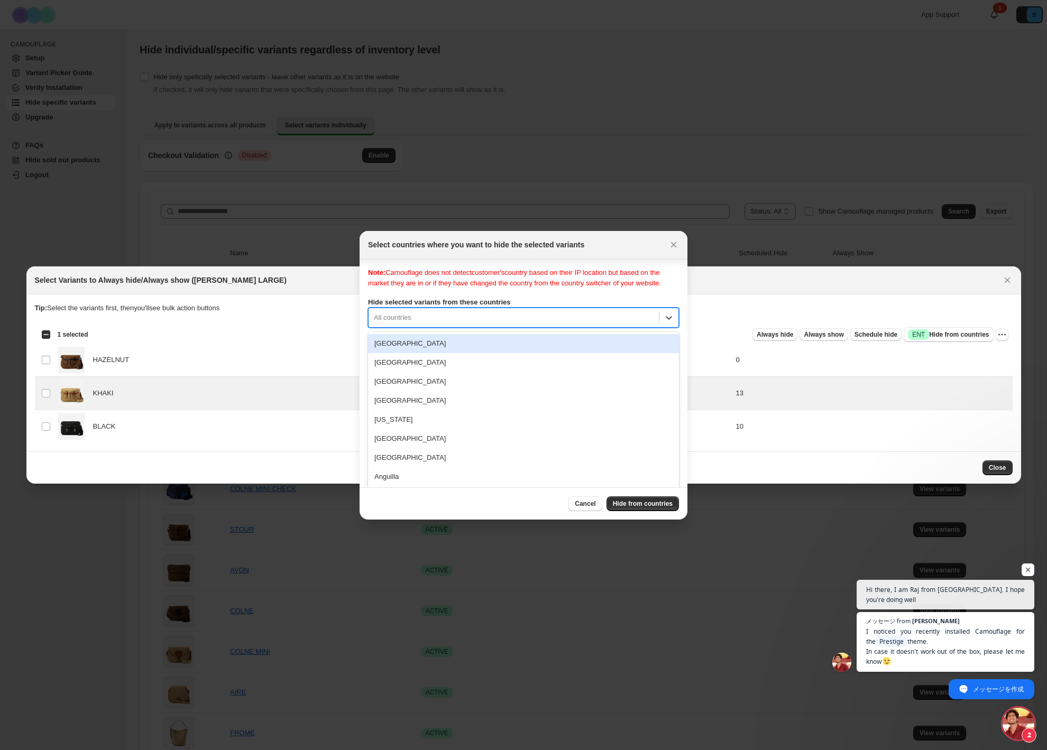
scroll to position [14, 0]
click at [403, 326] on div "Note: Camouflage does not detect customer's country based on their IP location …" at bounding box center [523, 369] width 311 height 211
type input "*****"
click at [407, 353] on div "Japan" at bounding box center [523, 343] width 311 height 19
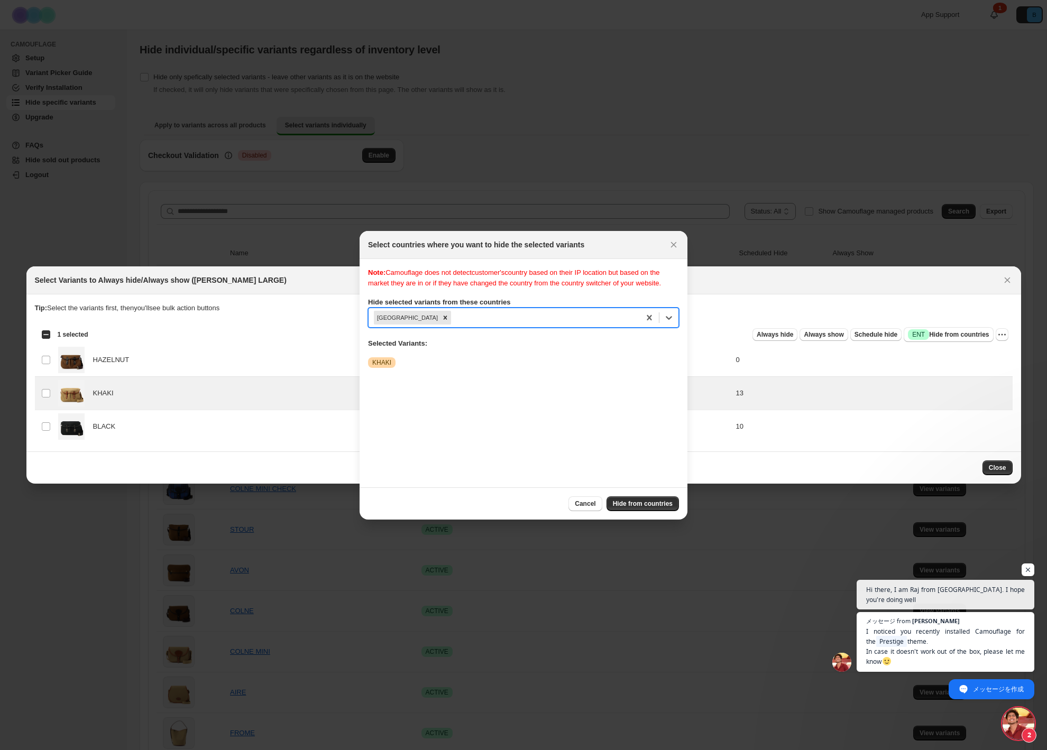
click at [439, 382] on div "Note: Camouflage does not detect customer's country based on their IP location …" at bounding box center [523, 373] width 311 height 211
click at [630, 504] on span "Hide from countries" at bounding box center [643, 504] width 60 height 8
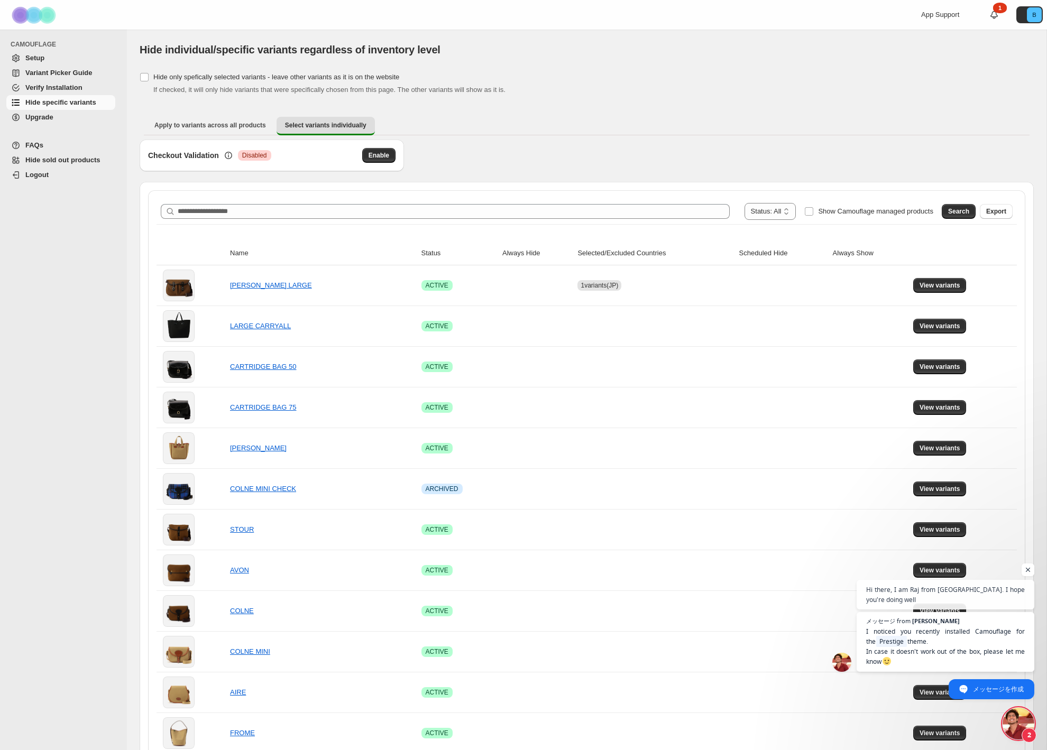
click at [545, 146] on div "Checkout Validation Critical Disabled Enable" at bounding box center [587, 161] width 894 height 42
click at [530, 278] on td at bounding box center [536, 285] width 75 height 40
click at [942, 284] on span "View variants" at bounding box center [939, 285] width 41 height 8
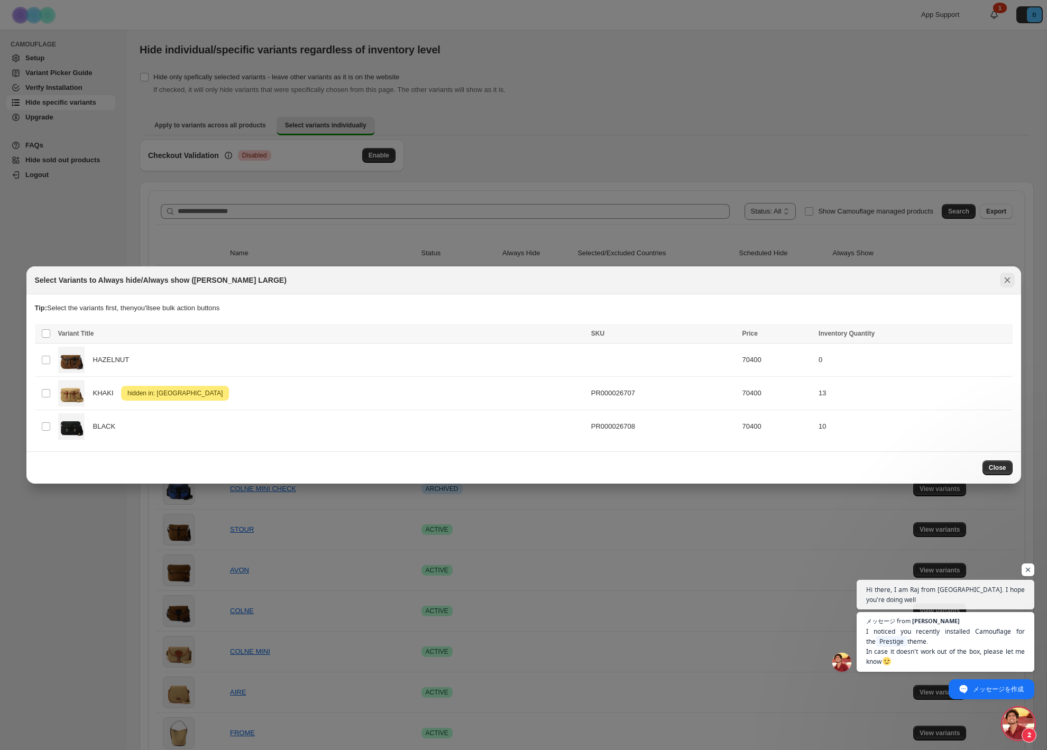
click at [1009, 278] on icon "Close" at bounding box center [1007, 280] width 11 height 11
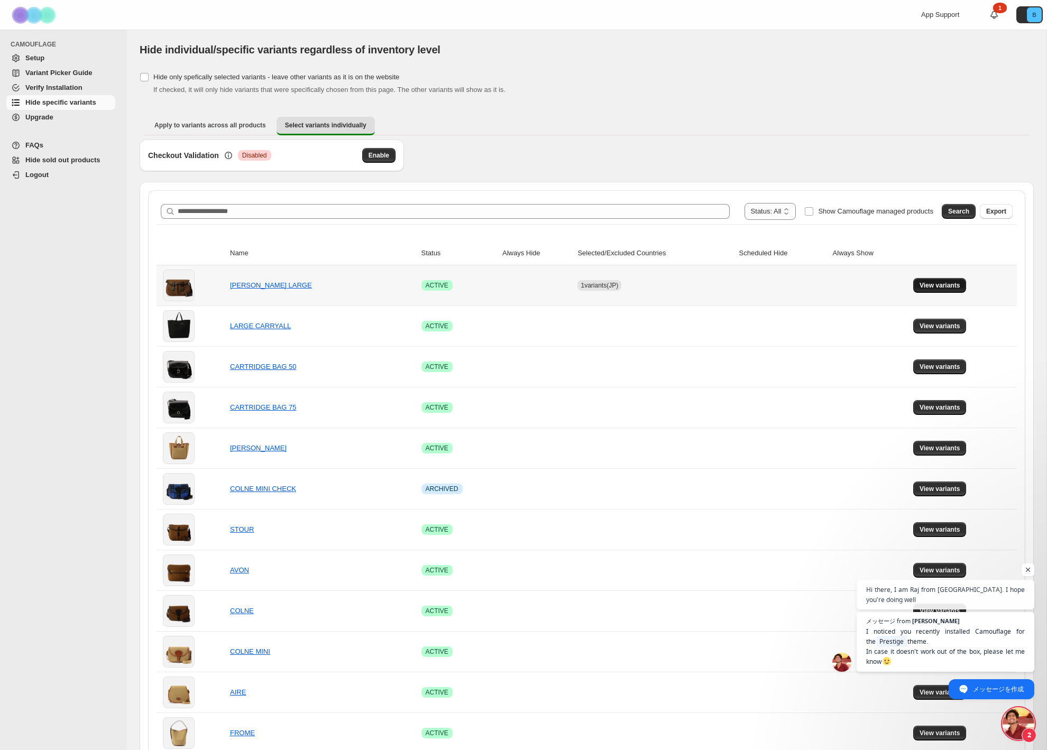
click at [923, 289] on span "View variants" at bounding box center [939, 285] width 41 height 8
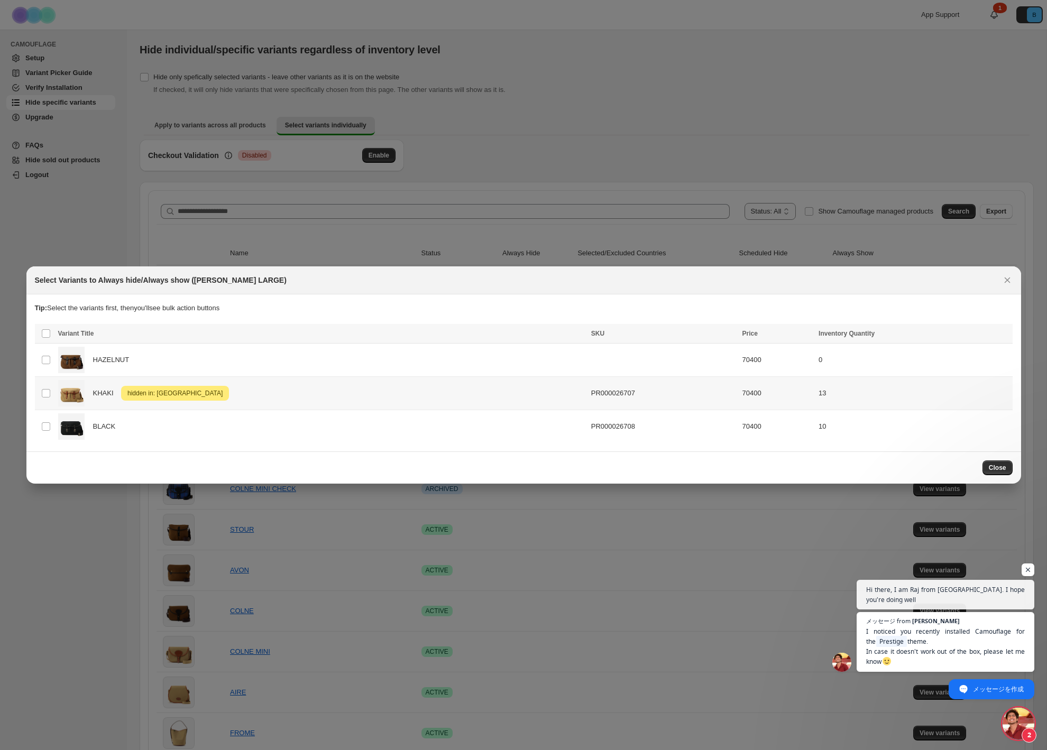
click at [454, 397] on div "KHAKI Attention hidden in: Japan" at bounding box center [321, 393] width 527 height 26
click at [957, 336] on span "Success ENT Hide from countries" at bounding box center [948, 334] width 81 height 11
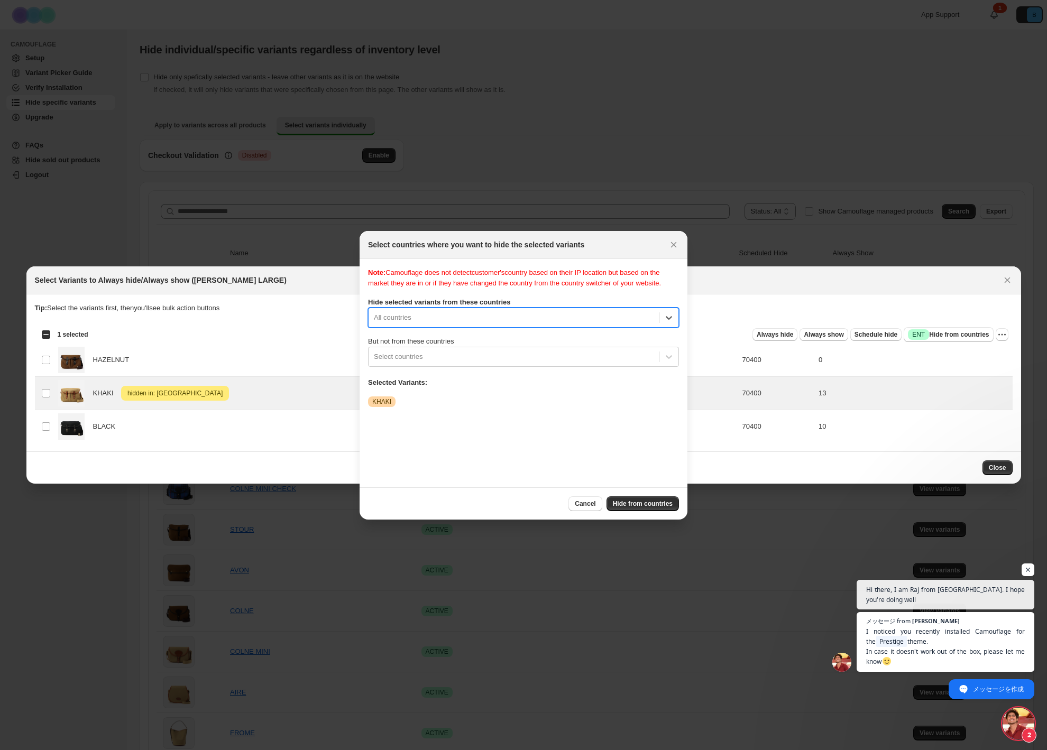
click at [569, 427] on div "Note: Camouflage does not detect customer's country based on their IP location …" at bounding box center [523, 373] width 311 height 211
click at [629, 502] on span "Hide from countries" at bounding box center [643, 504] width 60 height 8
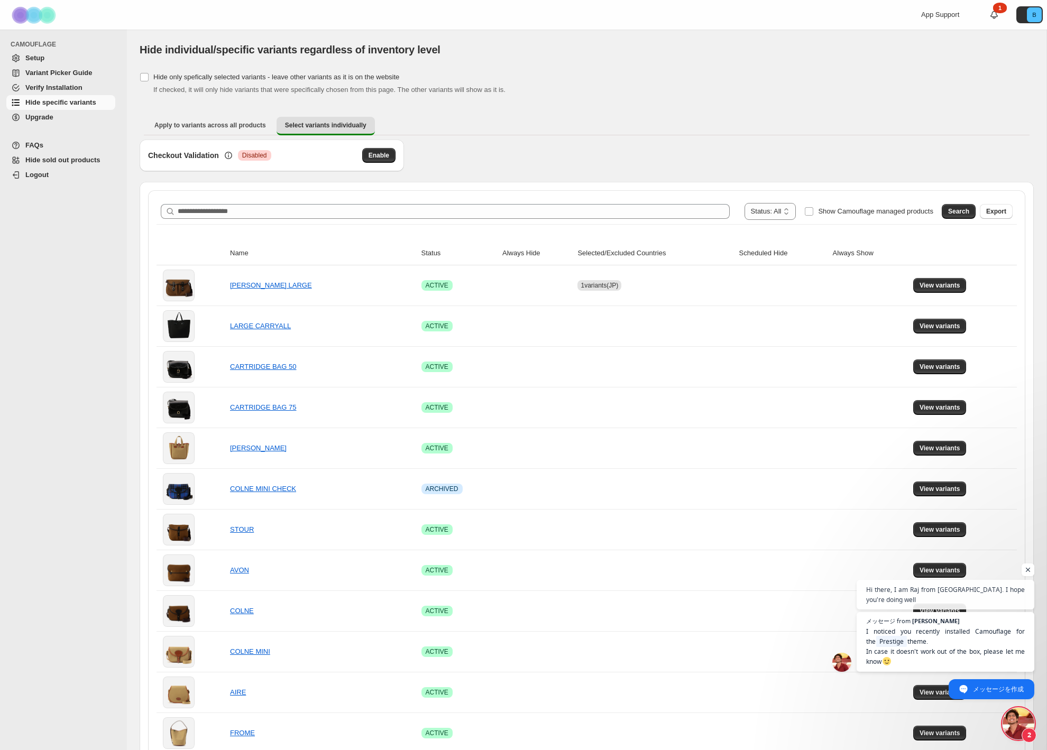
click at [731, 256] on th "Selected/Excluded Countries" at bounding box center [654, 254] width 161 height 24
click at [936, 287] on span "View variants" at bounding box center [939, 285] width 41 height 8
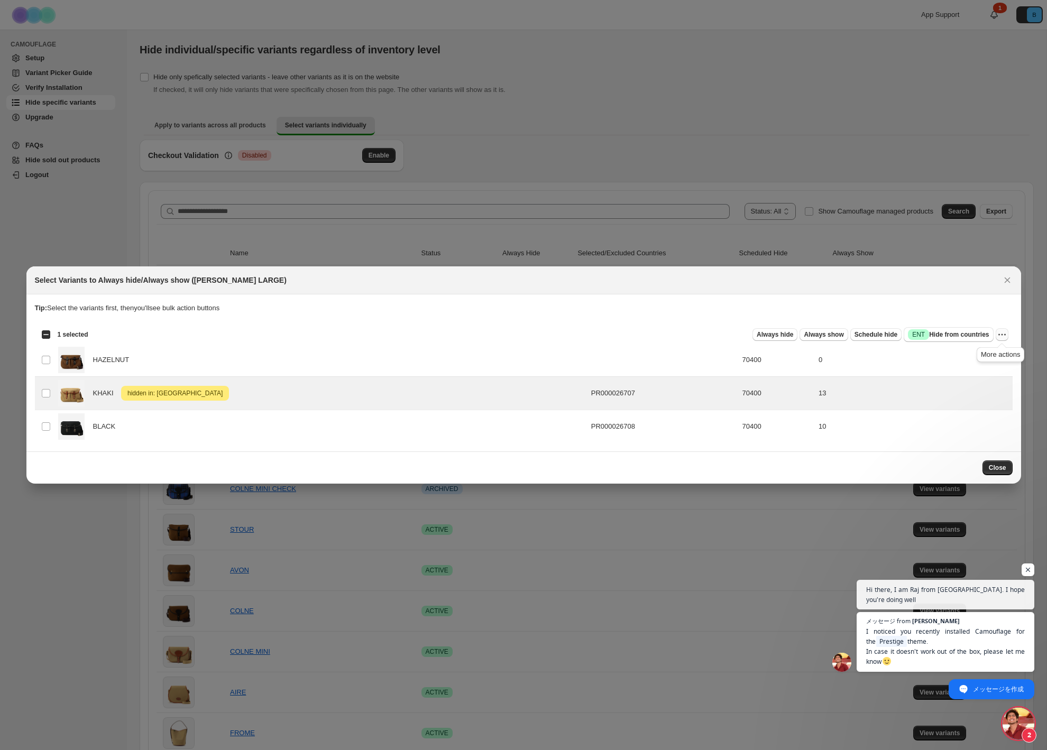
click at [998, 331] on icon "More actions" at bounding box center [1002, 334] width 11 height 11
click at [989, 413] on span "Undo hide from countries" at bounding box center [963, 410] width 77 height 8
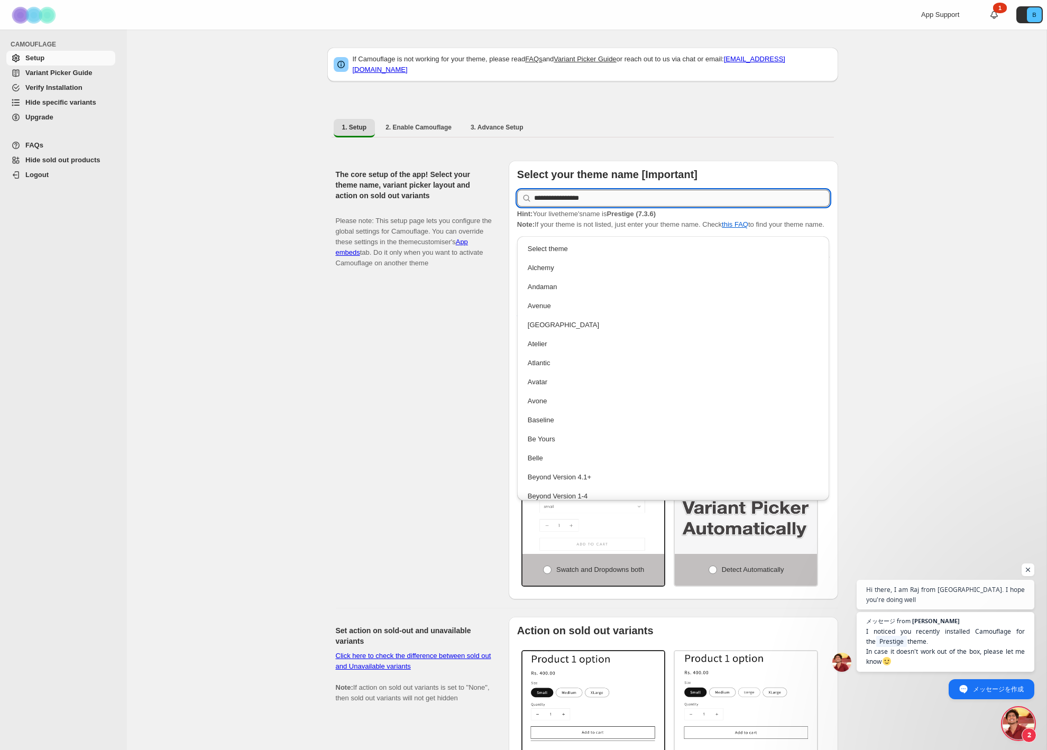
click at [582, 198] on input "**********" at bounding box center [682, 198] width 296 height 17
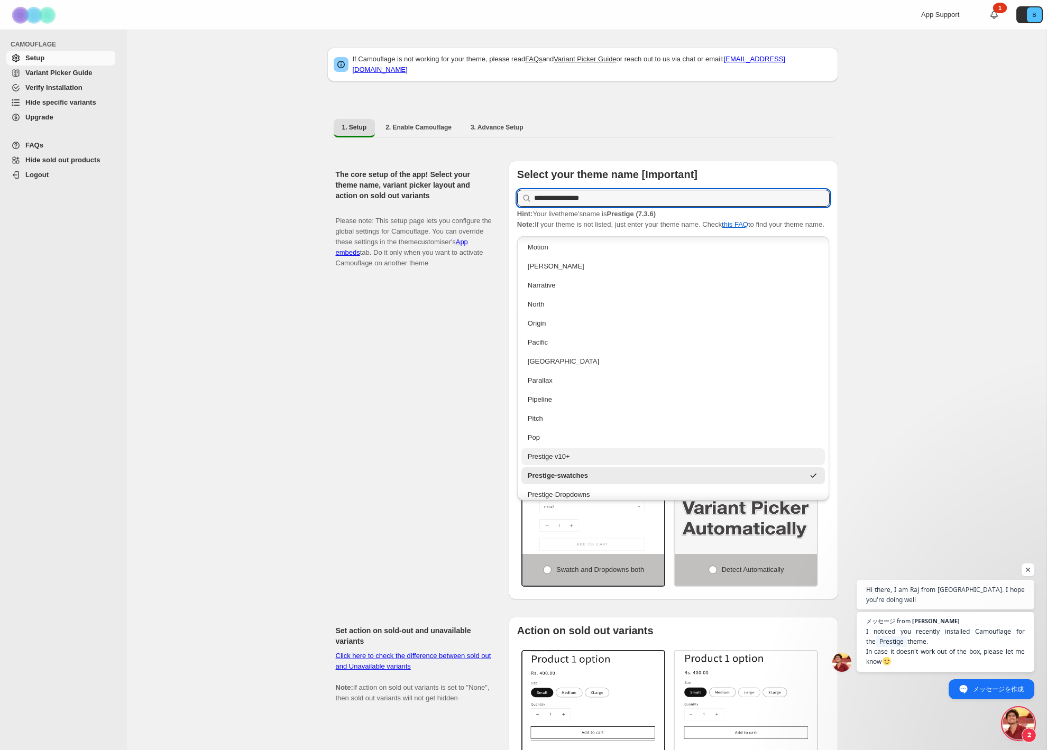
click at [568, 453] on div "Prestige v10+" at bounding box center [673, 457] width 291 height 11
type input "**********"
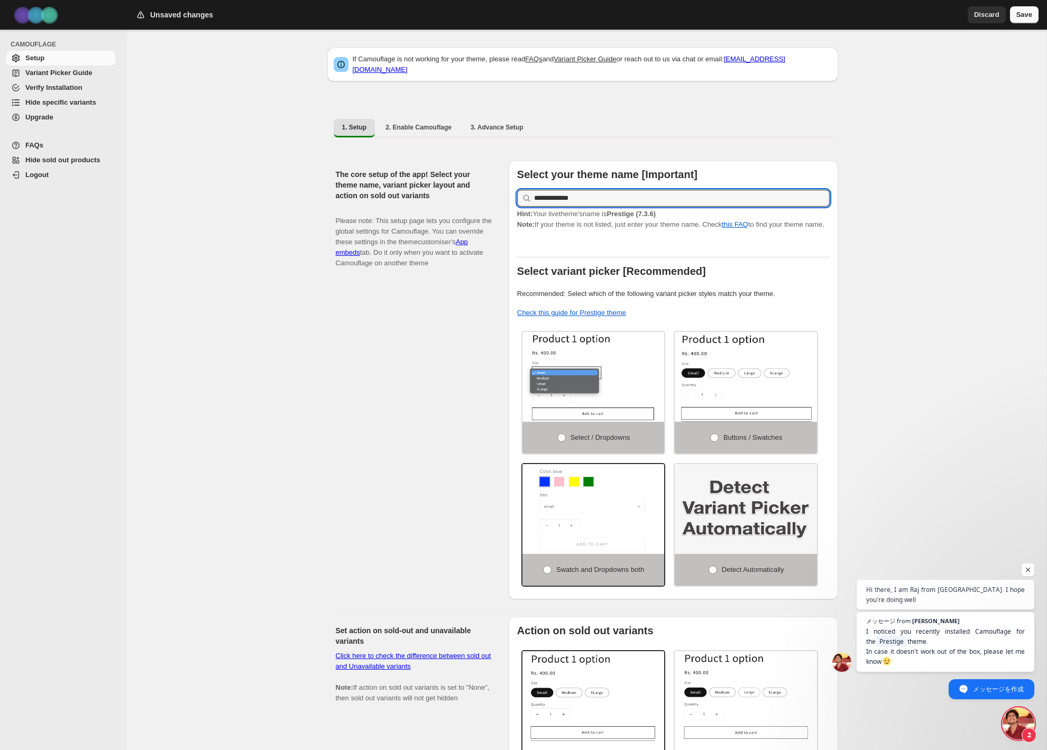
click at [1018, 14] on span "Save" at bounding box center [1024, 15] width 16 height 11
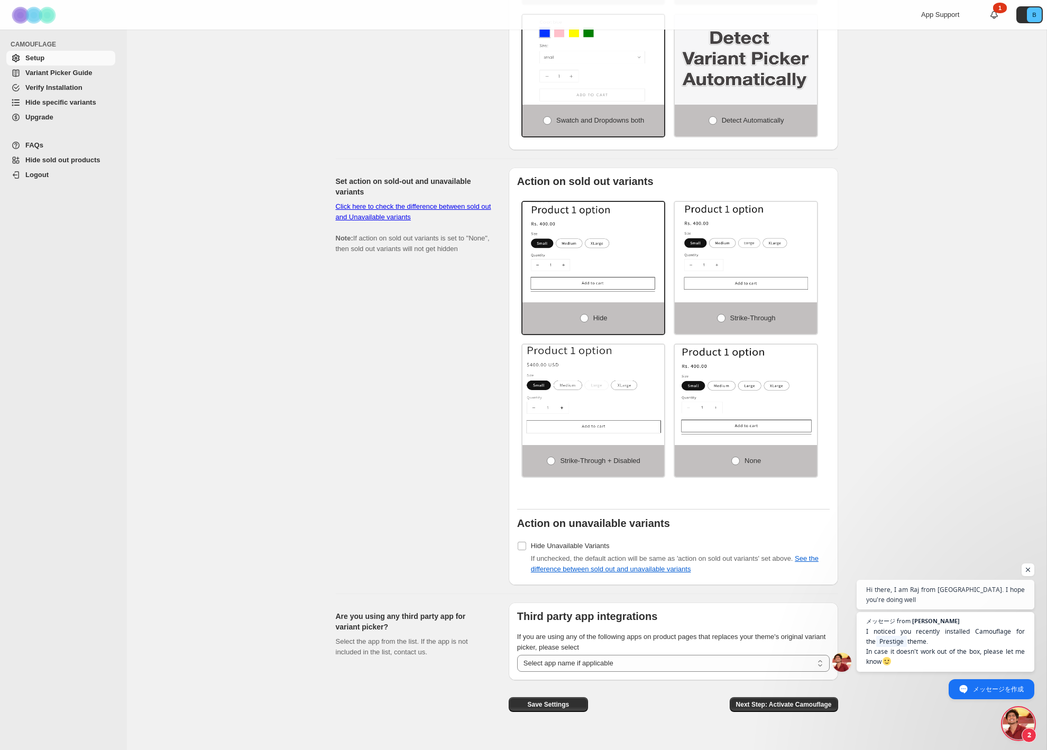
scroll to position [468, 0]
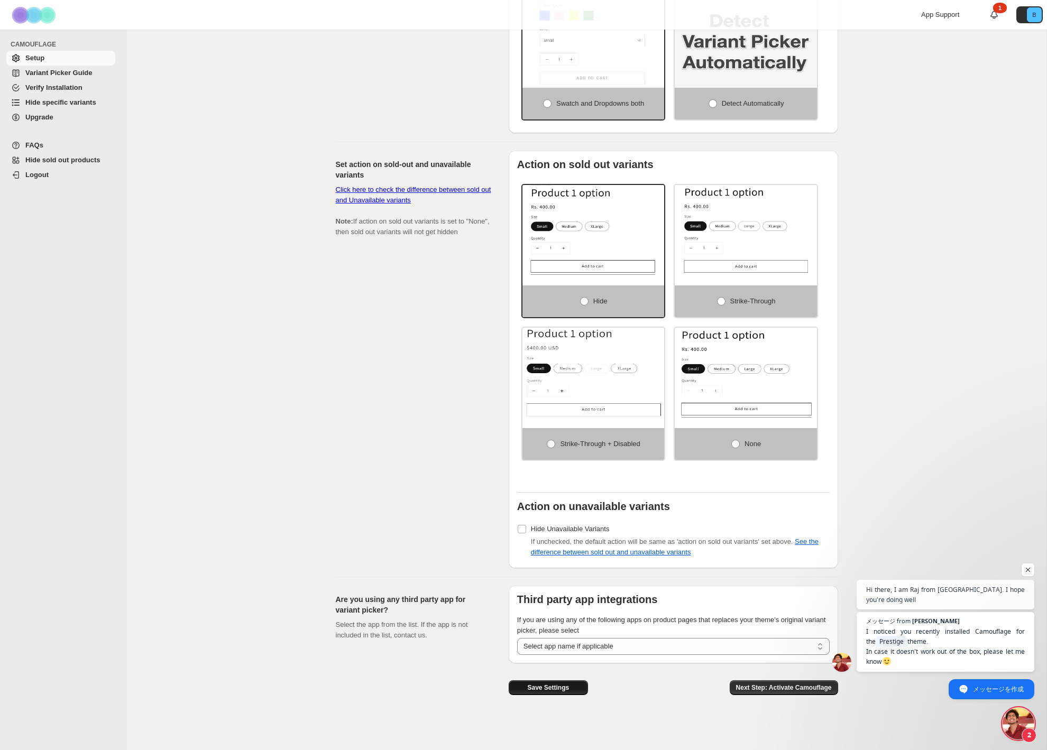
click at [543, 687] on span "Save Settings" at bounding box center [548, 688] width 42 height 8
click at [60, 89] on span "Verify Installation" at bounding box center [53, 88] width 57 height 8
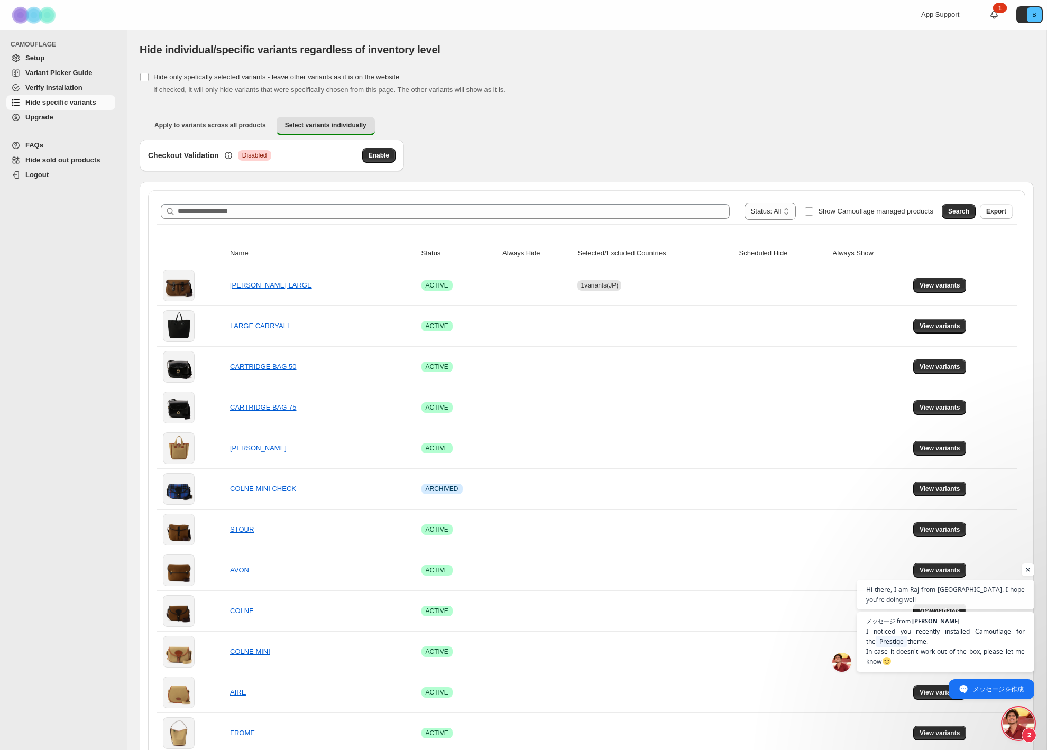
click at [436, 152] on div "Checkout Validation Critical Disabled Enable" at bounding box center [587, 161] width 894 height 42
click at [436, 153] on div "Checkout Validation Critical Disabled Enable" at bounding box center [587, 161] width 894 height 42
drag, startPoint x: 566, startPoint y: 94, endPoint x: 212, endPoint y: 76, distance: 354.7
click at [212, 76] on div "Hide only spefically selected variants - leave other variants as it is on the w…" at bounding box center [587, 82] width 894 height 25
click at [198, 102] on div "**********" at bounding box center [587, 599] width 894 height 1058
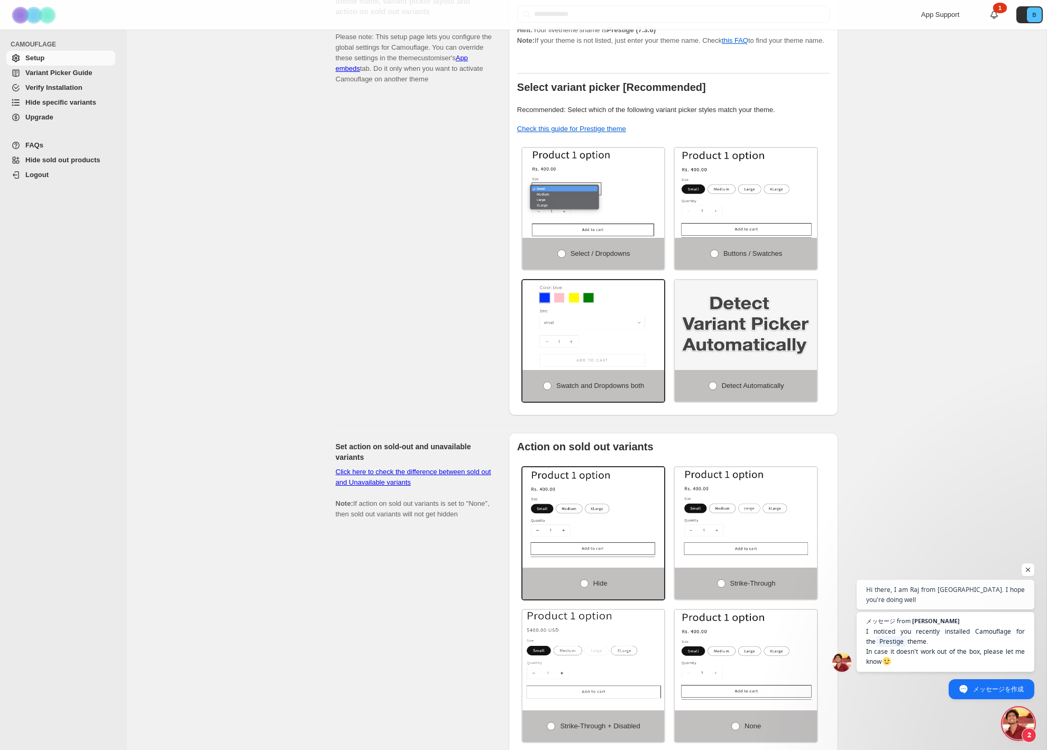
scroll to position [468, 0]
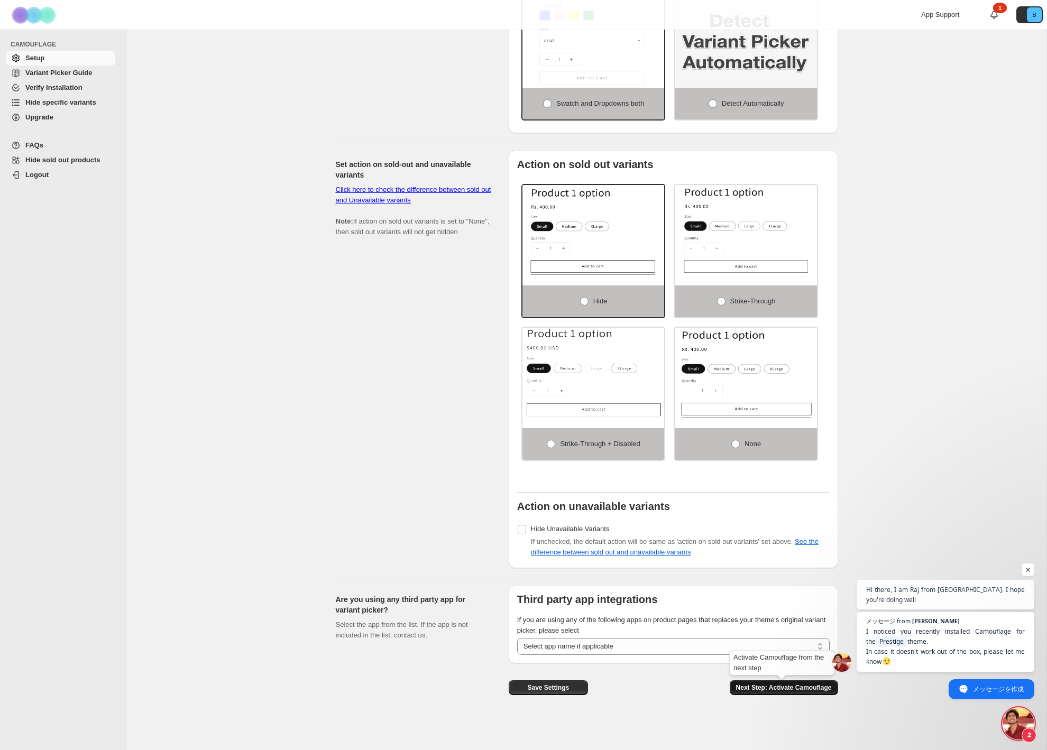
click at [742, 693] on button "Next Step: Activate Camouflage" at bounding box center [784, 688] width 108 height 15
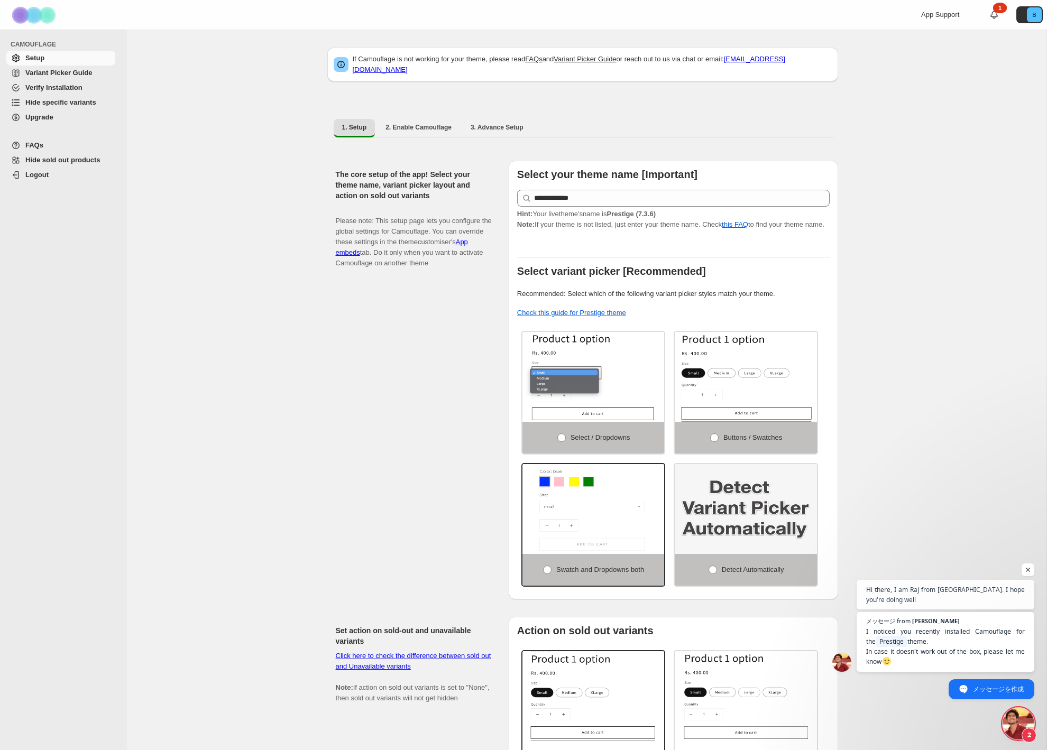
select select "**********"
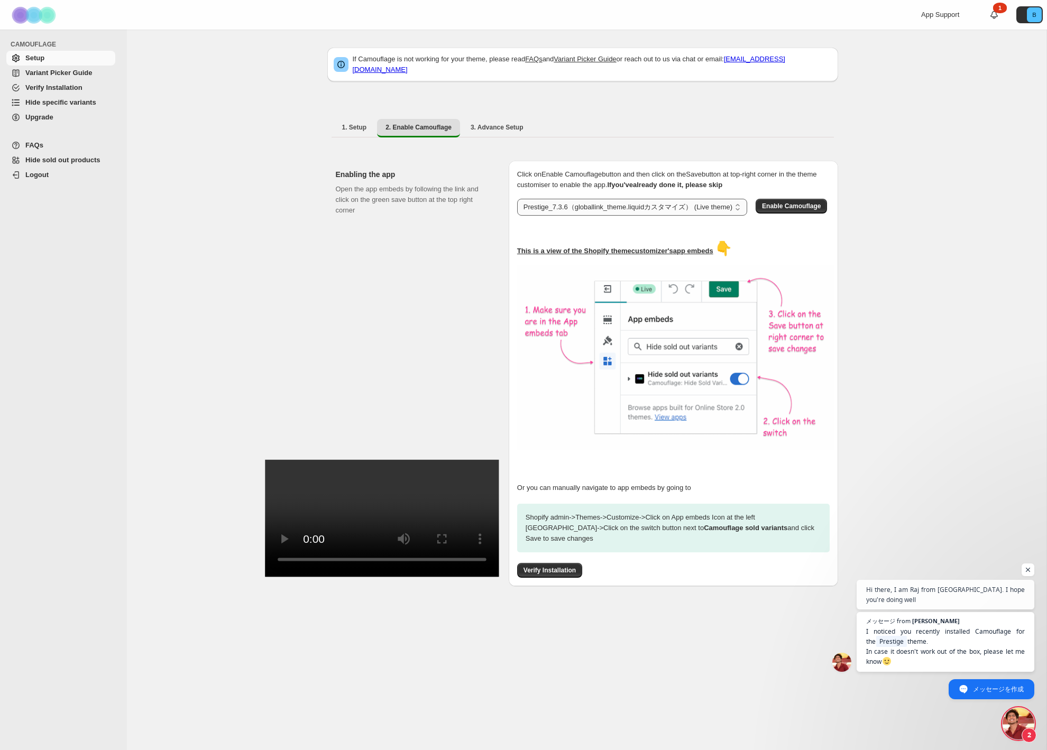
click at [545, 203] on select "**********" at bounding box center [632, 207] width 230 height 17
click at [762, 210] on span "Enable Camouflage" at bounding box center [791, 206] width 59 height 8
